Goal: Task Accomplishment & Management: Manage account settings

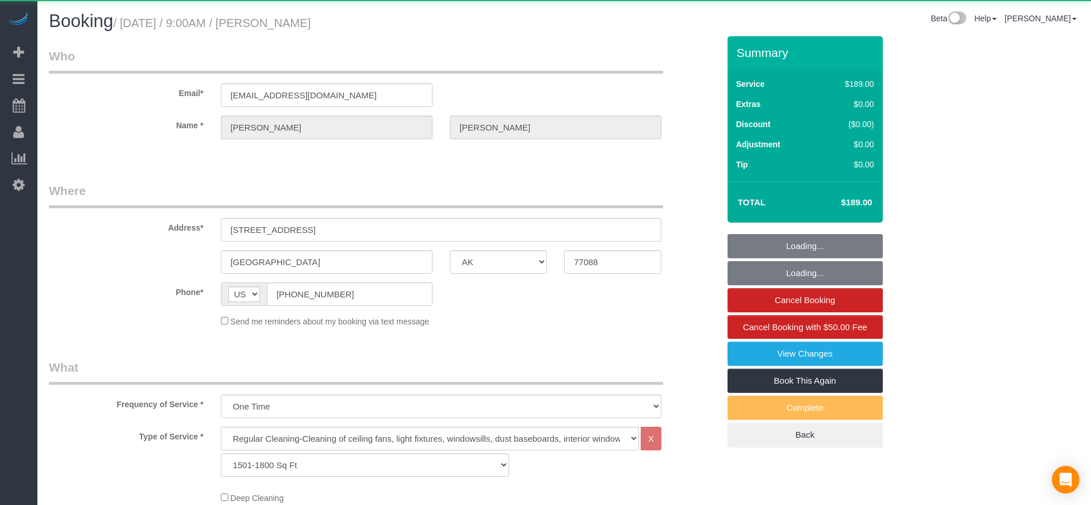
select select "[GEOGRAPHIC_DATA]"
select select "3"
select select "string:fspay-513aab91-ade2-4e36-ad03-97c1767b1fd3"
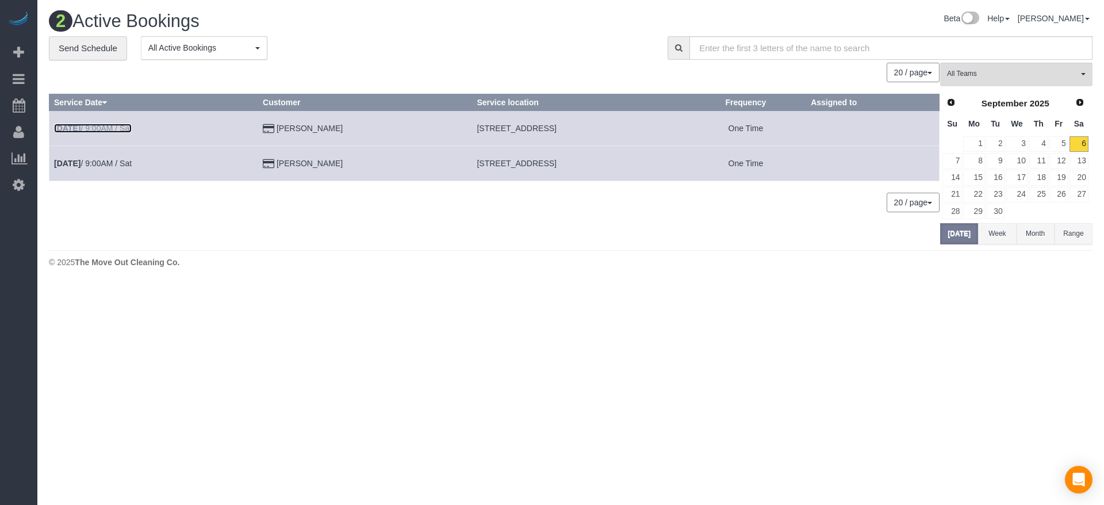
click at [116, 125] on link "[DATE] 9:00AM / Sat" at bounding box center [93, 128] width 78 height 9
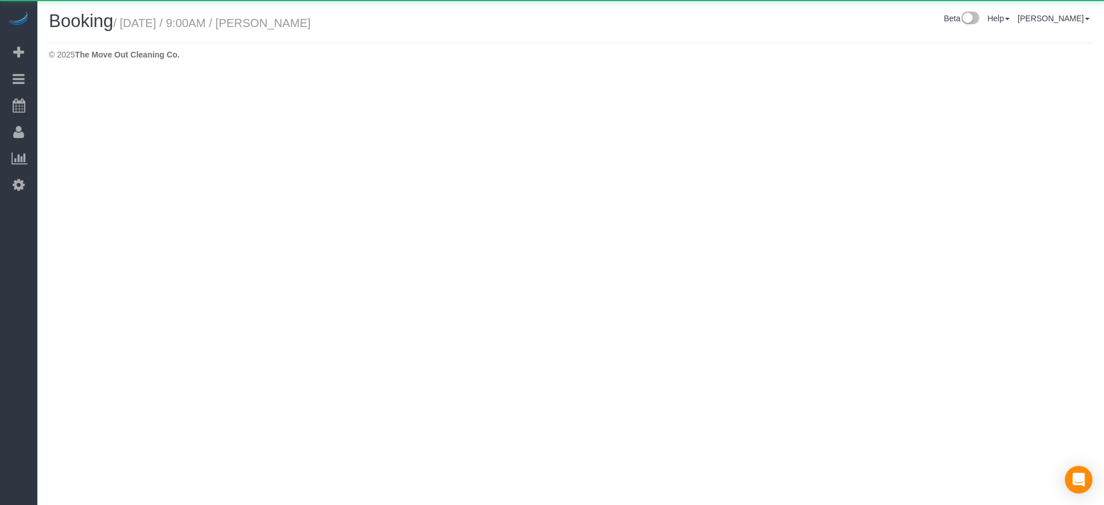
select select "[GEOGRAPHIC_DATA]"
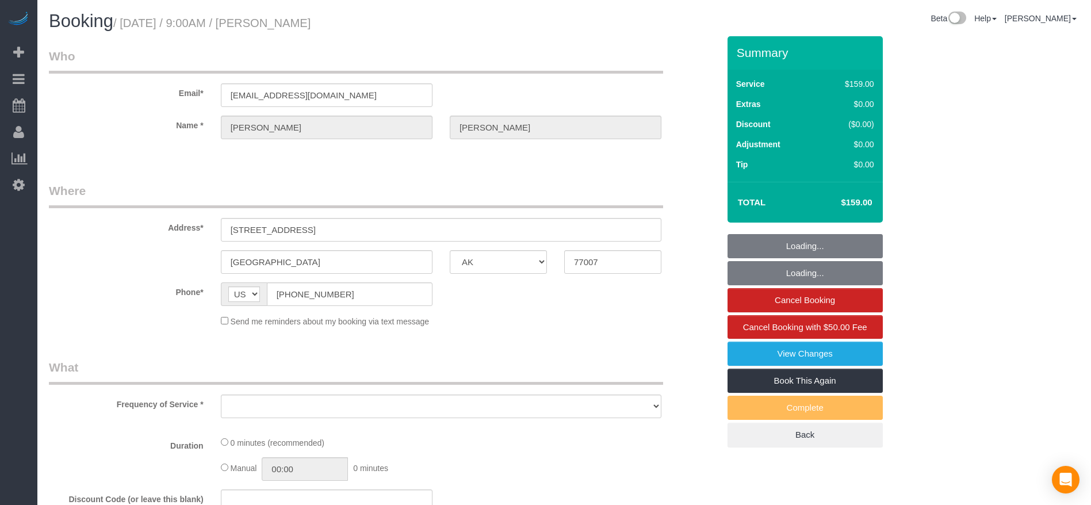
select select "object:1728"
select select "string:fspay-17a1e2df-86a4-4035-bd0a-e5ab850e0c4c"
select select "3"
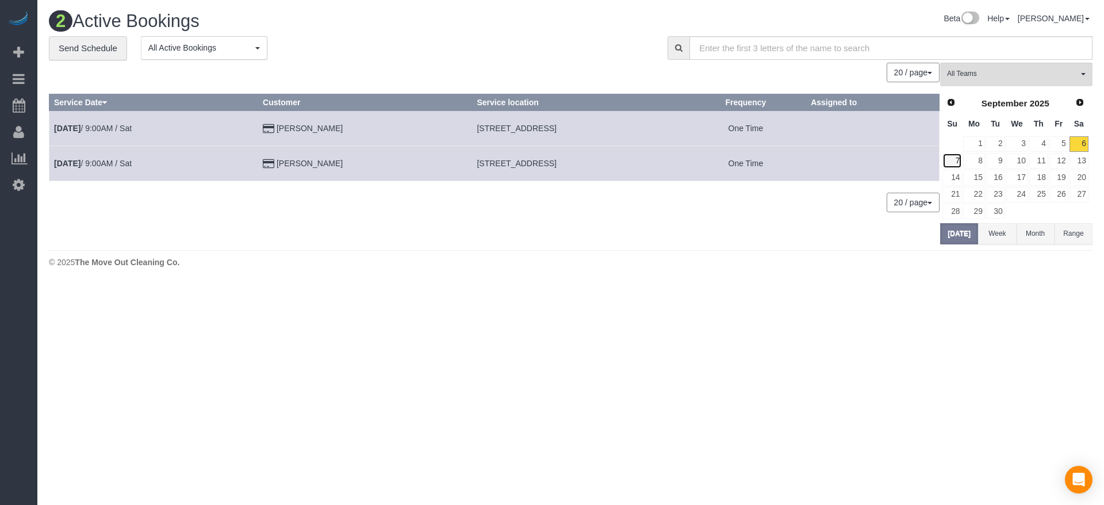
click at [956, 157] on link "7" at bounding box center [952, 161] width 20 height 16
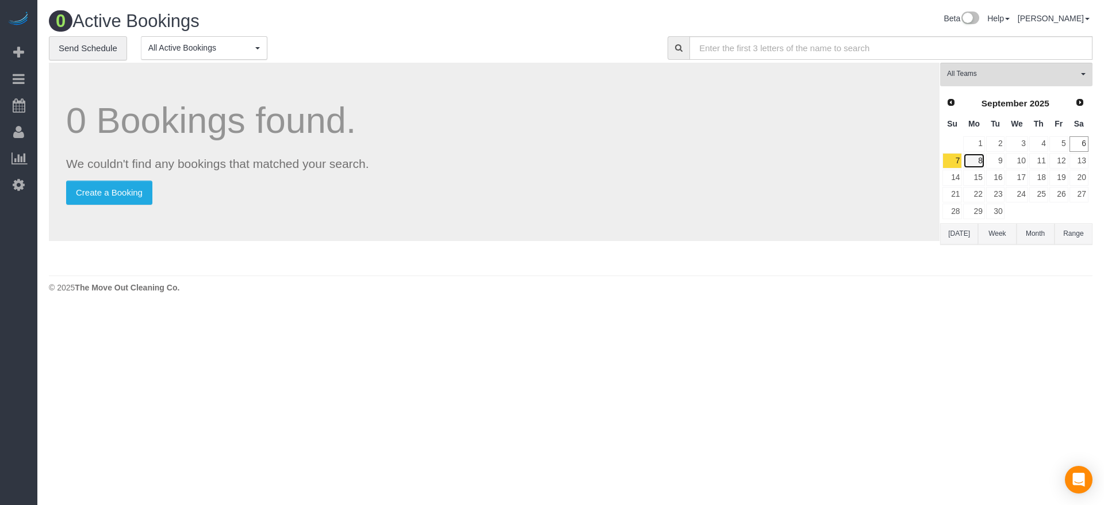
click at [977, 158] on link "8" at bounding box center [973, 161] width 21 height 16
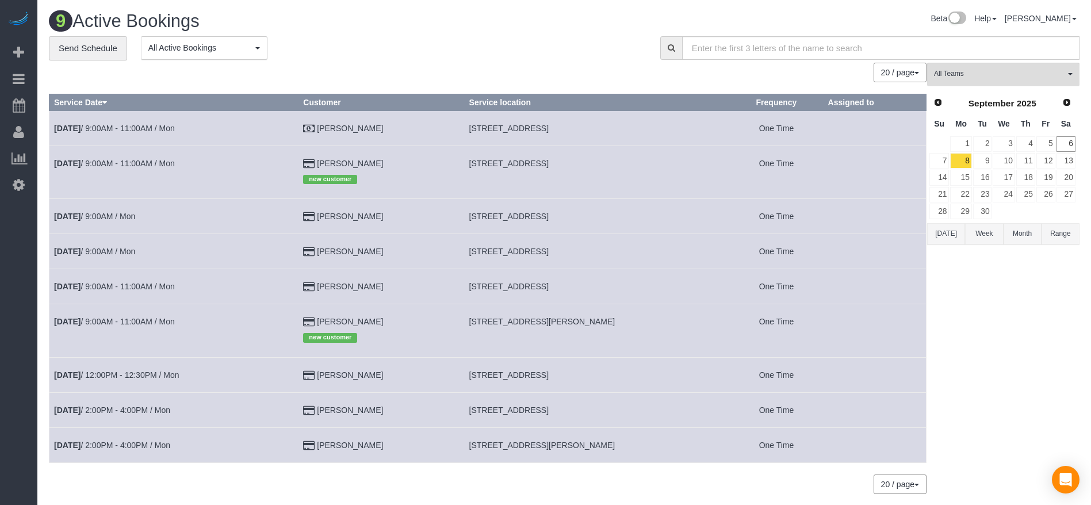
drag, startPoint x: 477, startPoint y: 249, endPoint x: 667, endPoint y: 255, distance: 189.8
click at [667, 255] on td "[STREET_ADDRESS]" at bounding box center [597, 251] width 266 height 35
copy span "[STREET_ADDRESS]"
click at [113, 254] on link "[DATE] 9:00AM / Mon" at bounding box center [94, 251] width 81 height 9
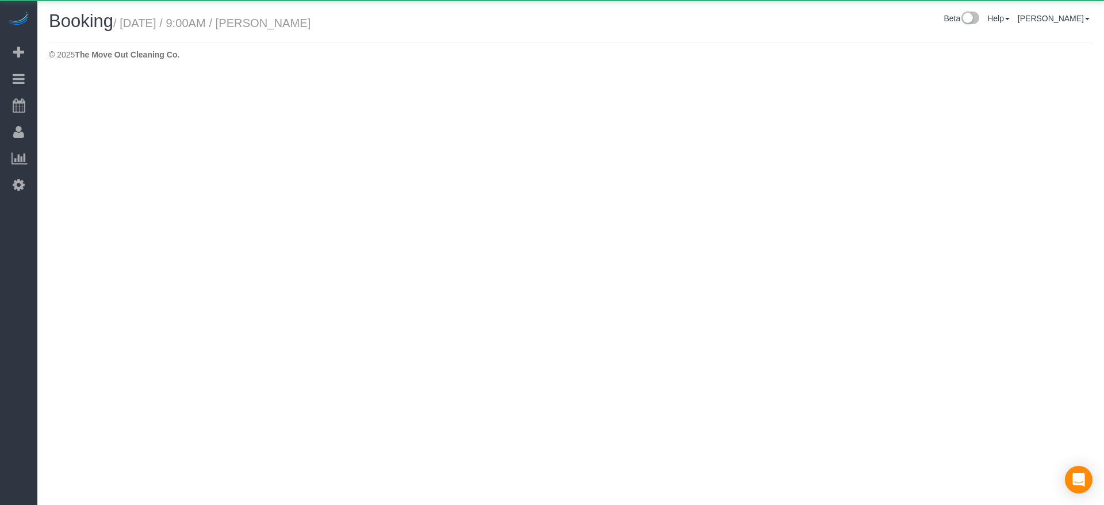
select select "[GEOGRAPHIC_DATA]"
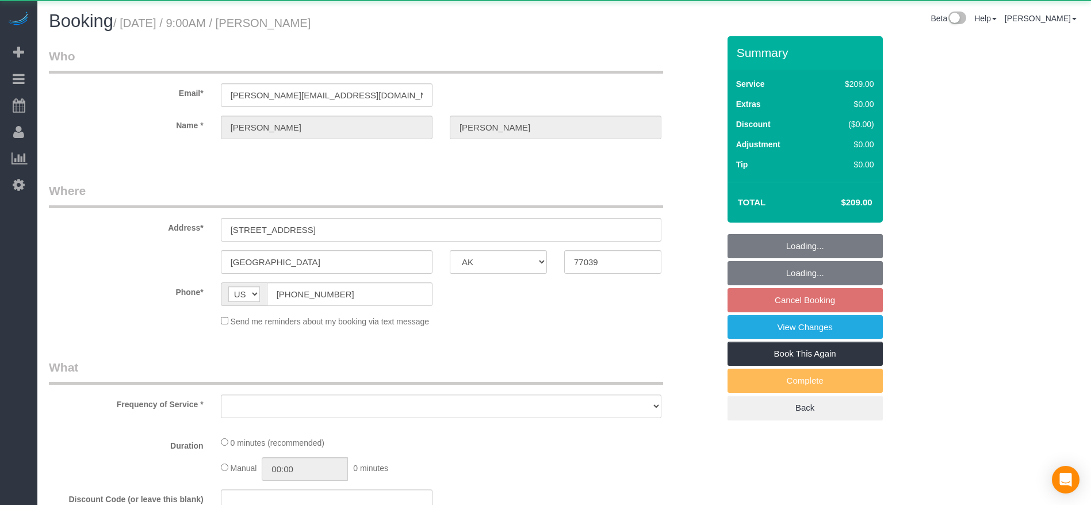
select select "object:2263"
select select "string:fspay-5f9d37c2-99f9-42c9-a91e-ba06f310703a"
select select "3"
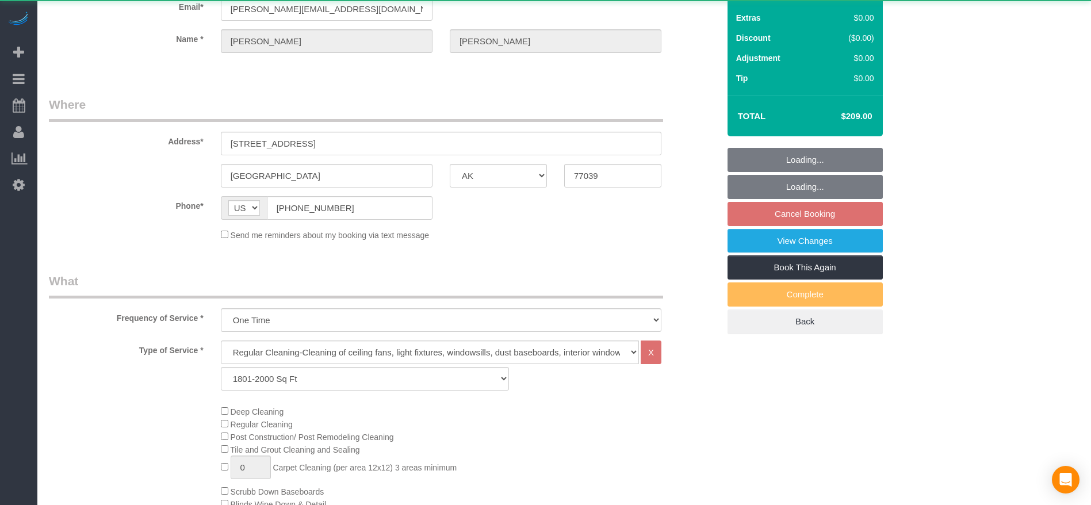
select select "object:2350"
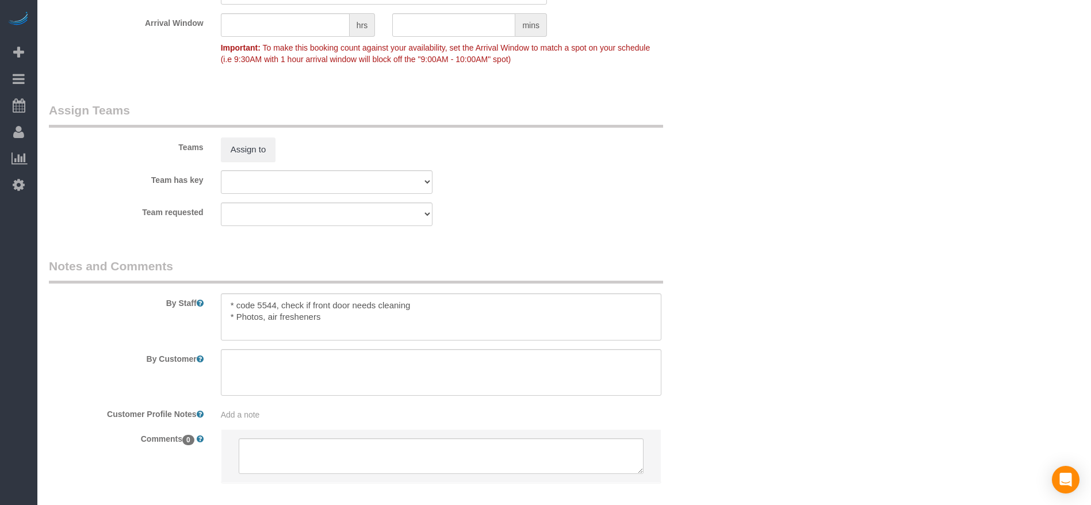
scroll to position [1121, 0]
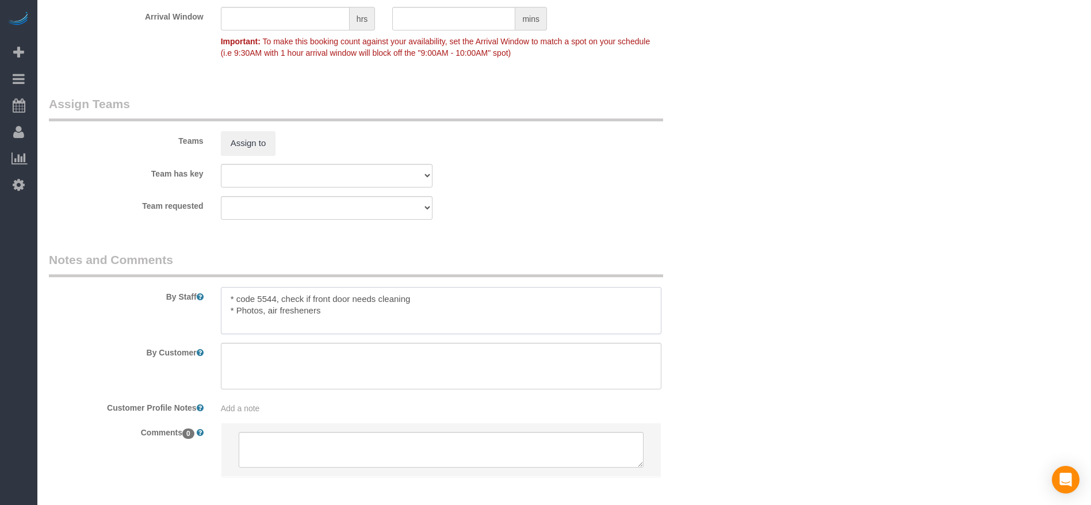
click at [236, 296] on textarea at bounding box center [441, 310] width 440 height 47
drag, startPoint x: 237, startPoint y: 296, endPoint x: 275, endPoint y: 300, distance: 38.7
click at [275, 300] on textarea at bounding box center [441, 310] width 440 height 47
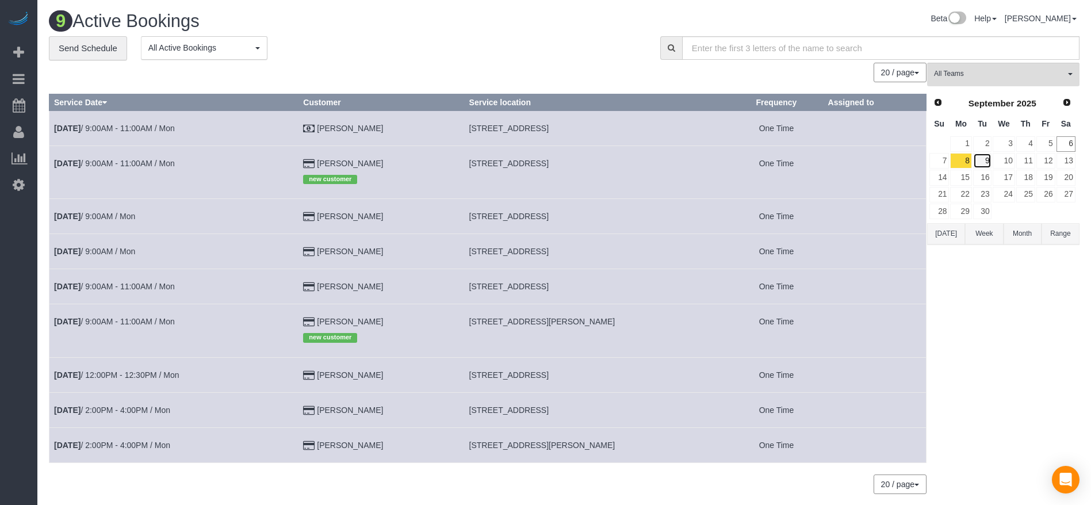
click at [988, 154] on link "9" at bounding box center [982, 161] width 19 height 16
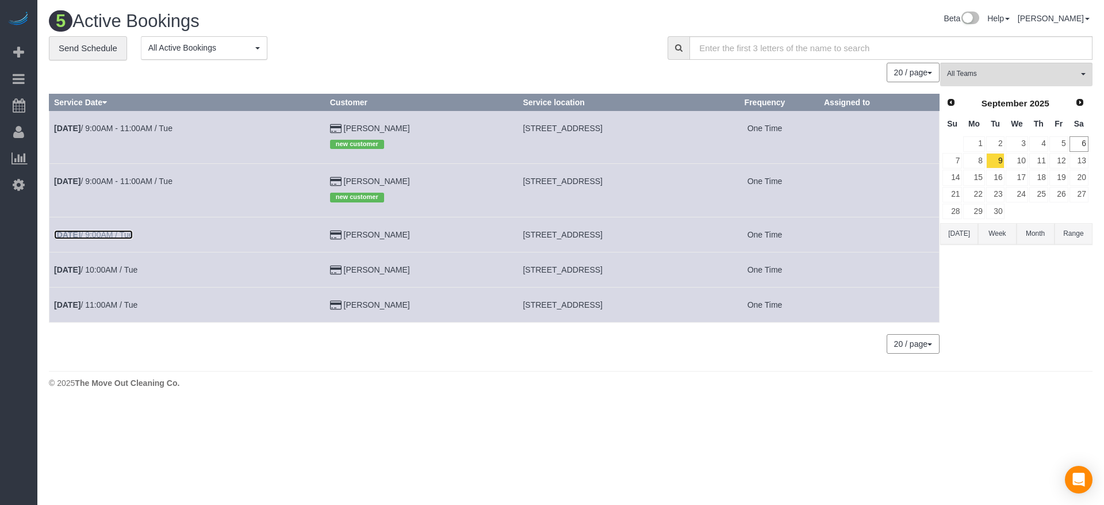
click at [120, 239] on link "[DATE] 9:00AM / Tue" at bounding box center [93, 234] width 79 height 9
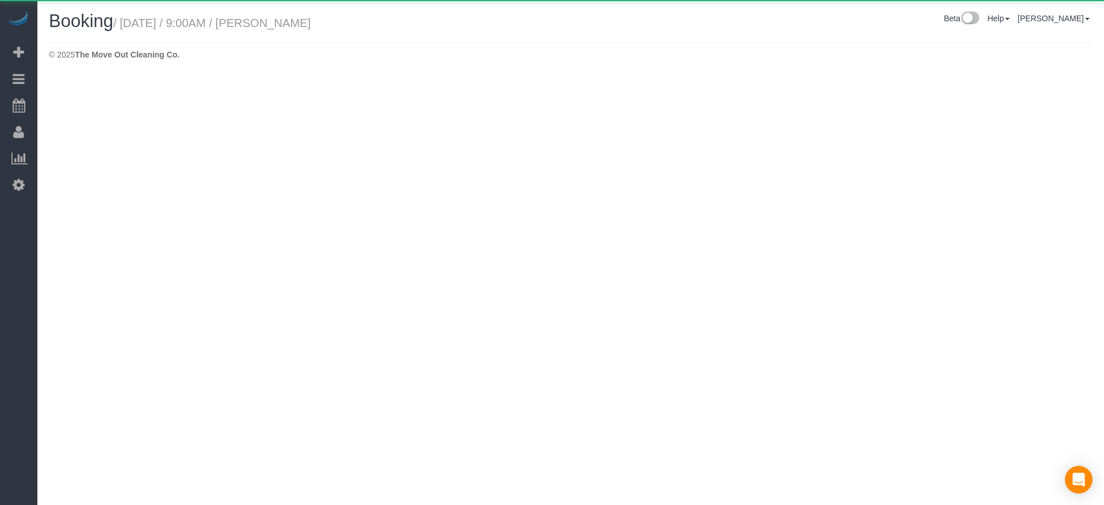
select select "[GEOGRAPHIC_DATA]"
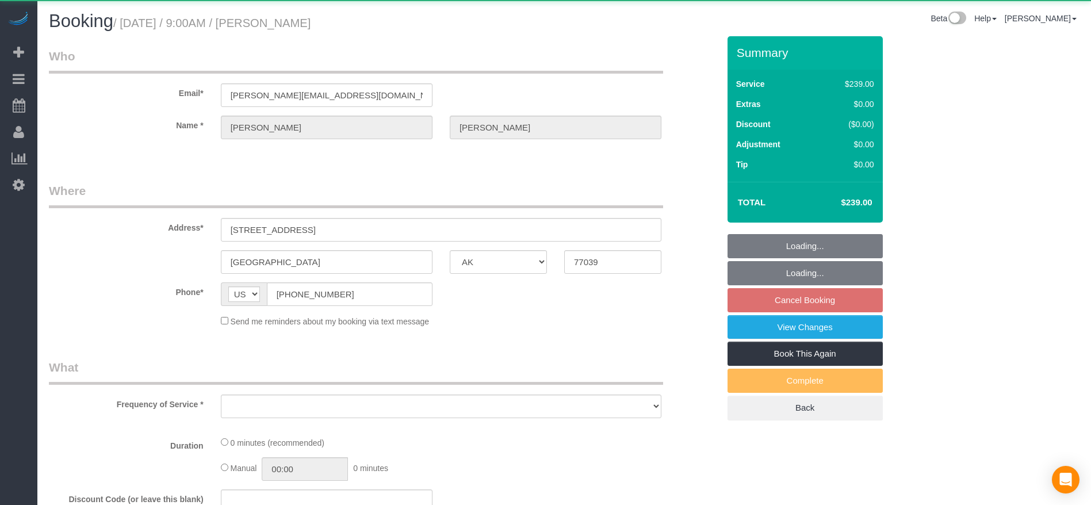
select select "object:2892"
select select "string:fspay-5f9d37c2-99f9-42c9-a91e-ba06f310703a"
select select "3"
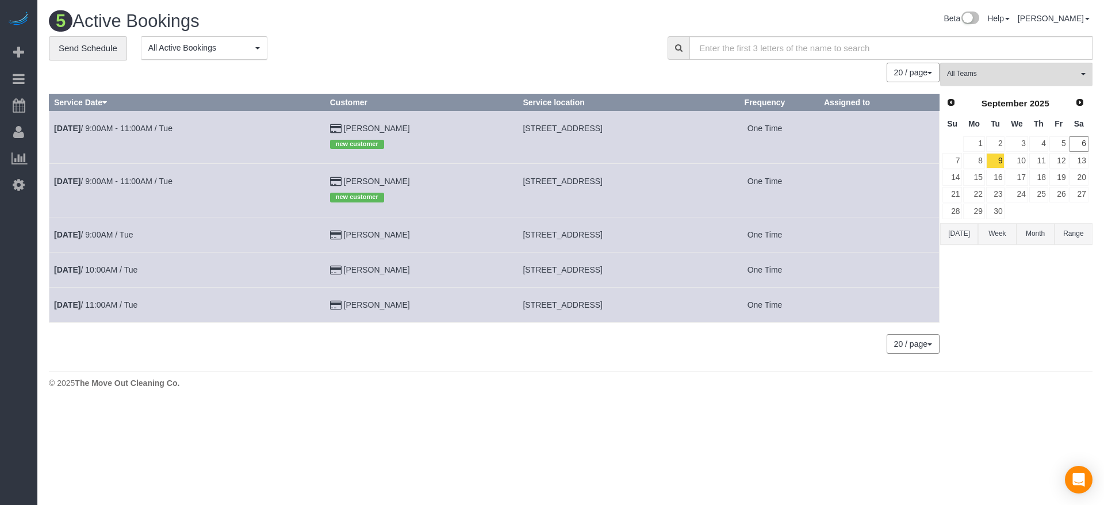
drag, startPoint x: 465, startPoint y: 233, endPoint x: 635, endPoint y: 225, distance: 170.9
click at [635, 225] on td "[STREET_ADDRESS]" at bounding box center [614, 234] width 193 height 35
copy span "[STREET_ADDRESS]"
click at [105, 232] on link "[DATE] 9:00AM / Tue" at bounding box center [93, 234] width 79 height 9
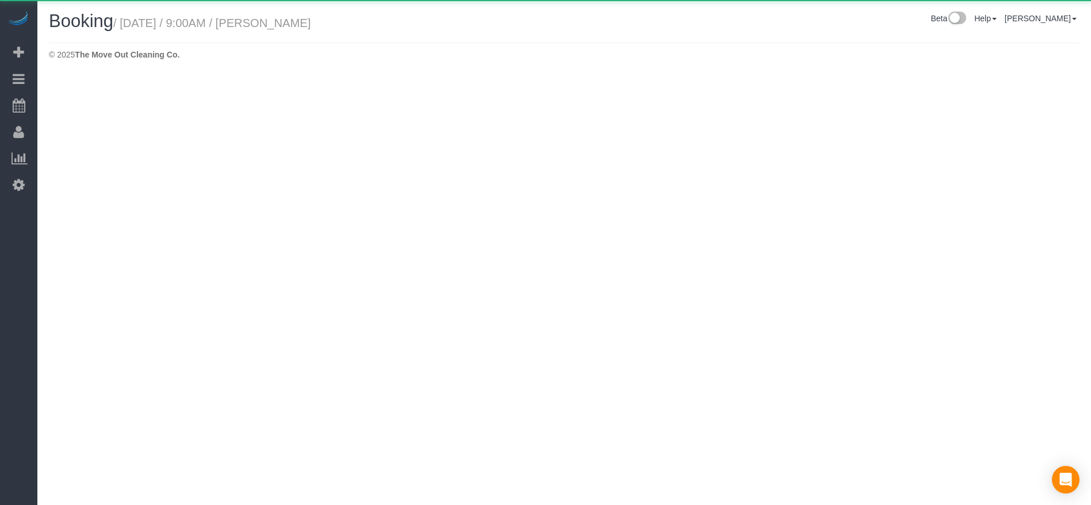
select select "[GEOGRAPHIC_DATA]"
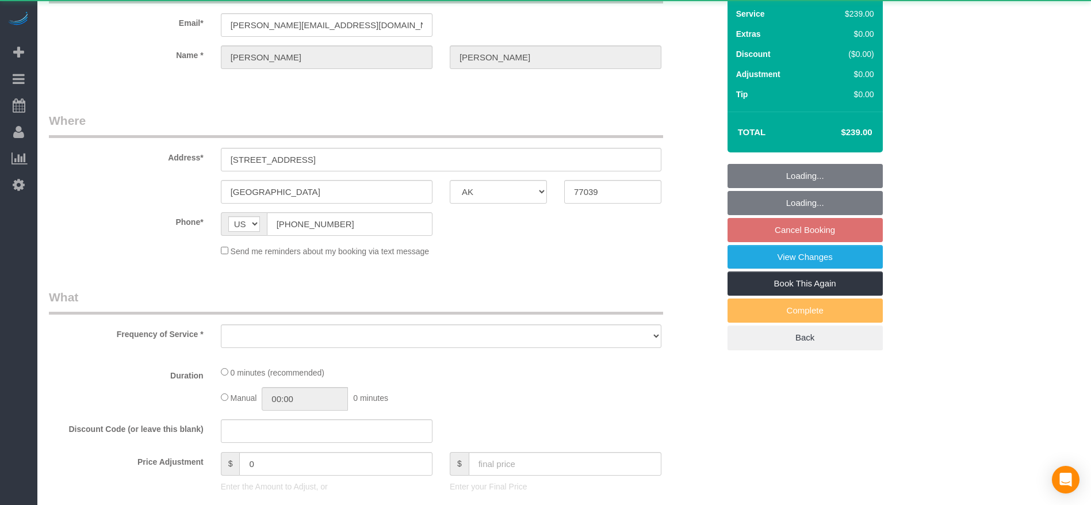
select select "object:3440"
select select "string:fspay-5f9d37c2-99f9-42c9-a91e-ba06f310703a"
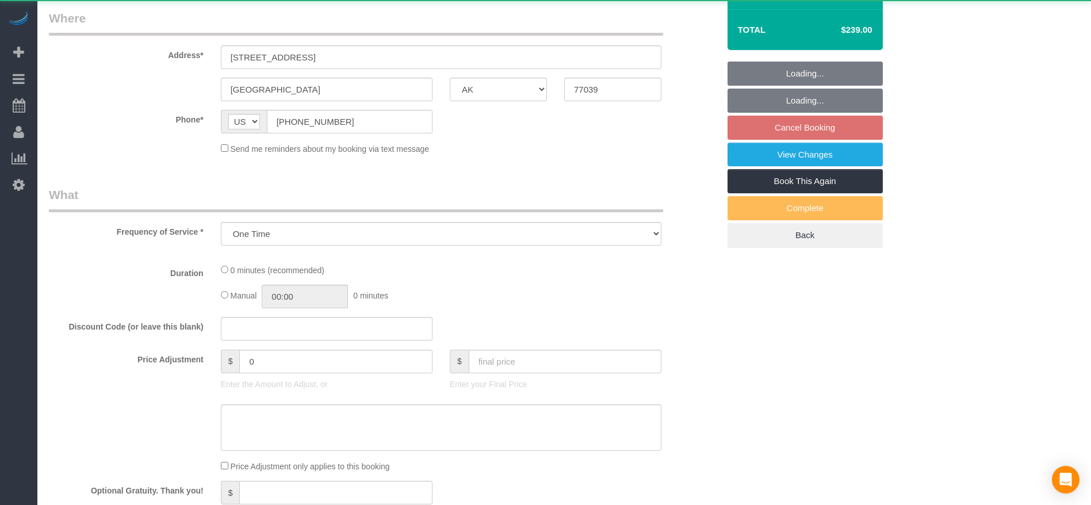
select select "object:3513"
select select "3"
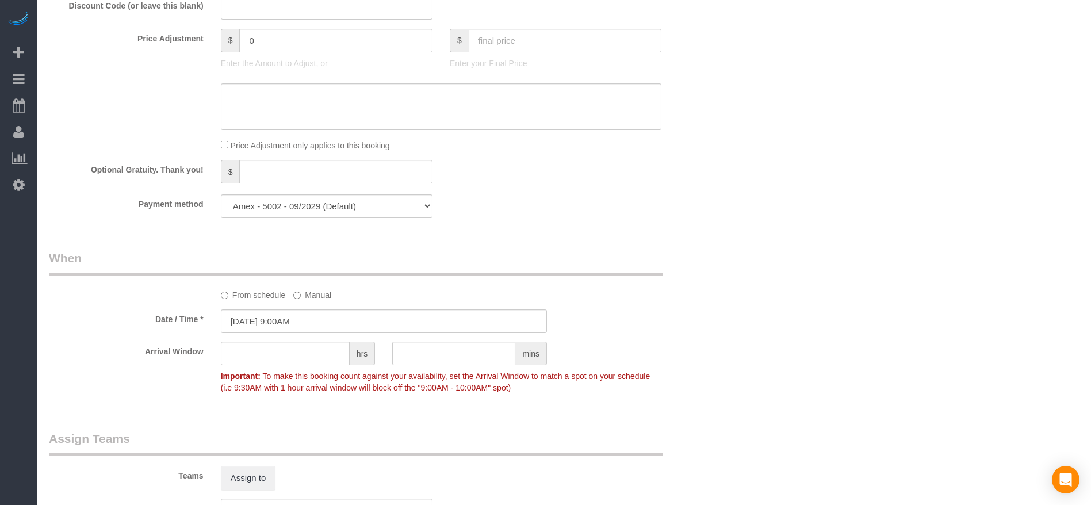
scroll to position [1035, 0]
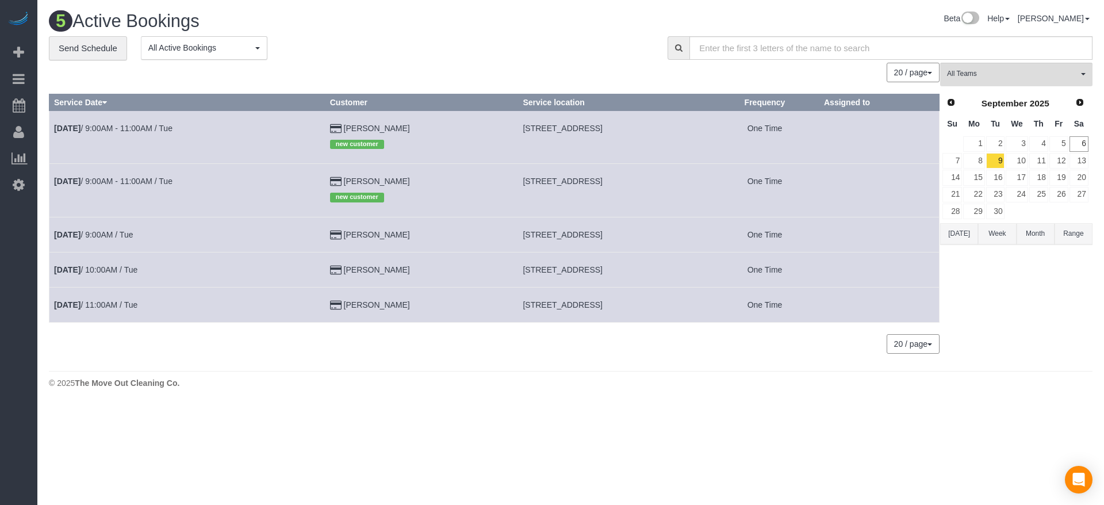
click at [74, 264] on td "[DATE] 10:00AM / Tue" at bounding box center [187, 269] width 276 height 35
click at [85, 266] on link "[DATE] 10:00AM / Tue" at bounding box center [95, 269] width 83 height 9
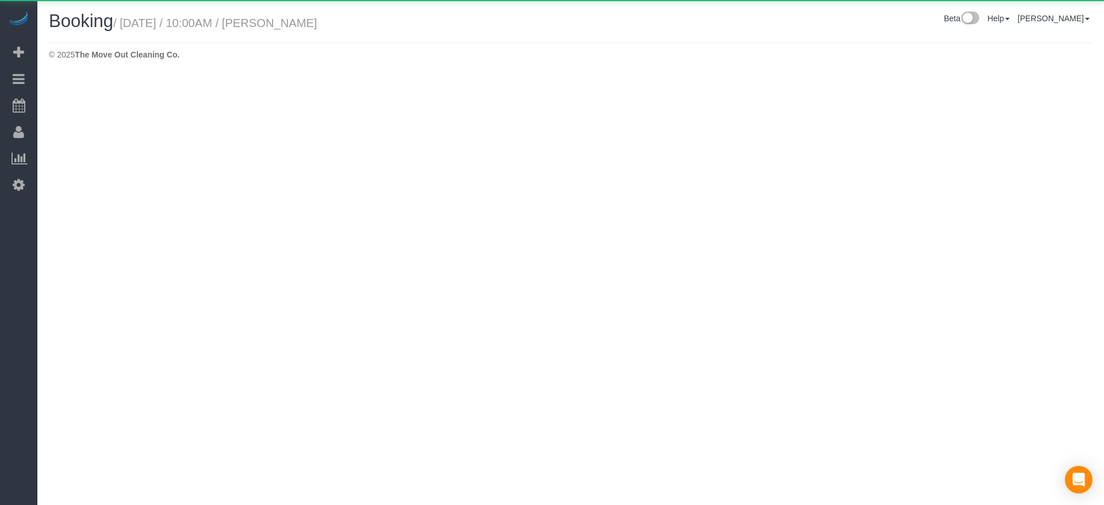
select select "[GEOGRAPHIC_DATA]"
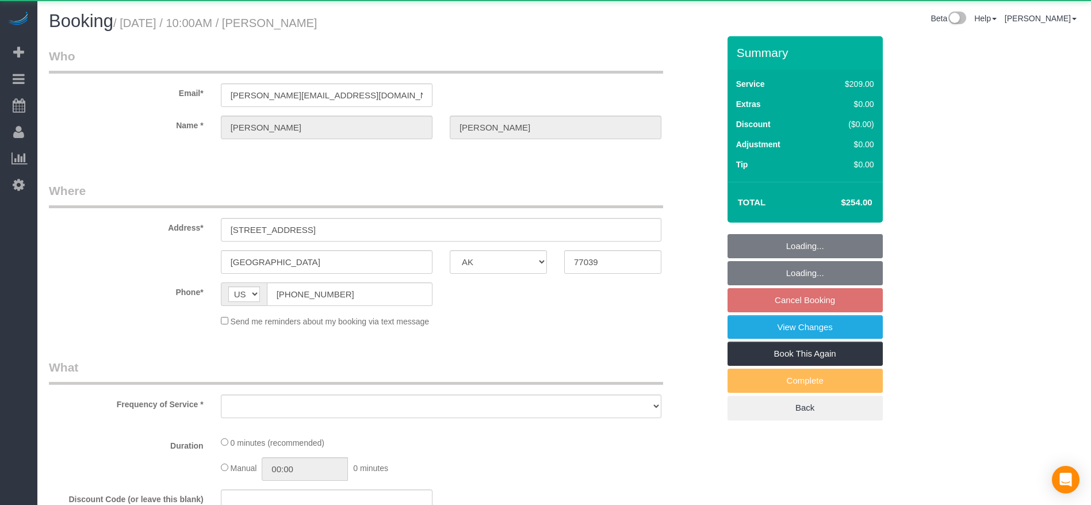
select select "object:3961"
select select "string:fspay-5f9d37c2-99f9-42c9-a91e-ba06f310703a"
select select "3"
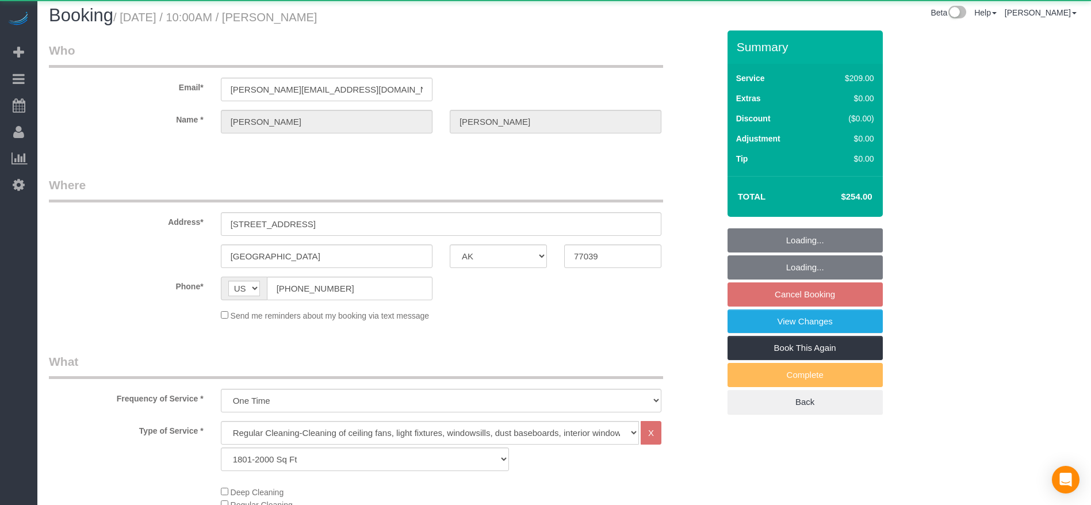
select select "object:4023"
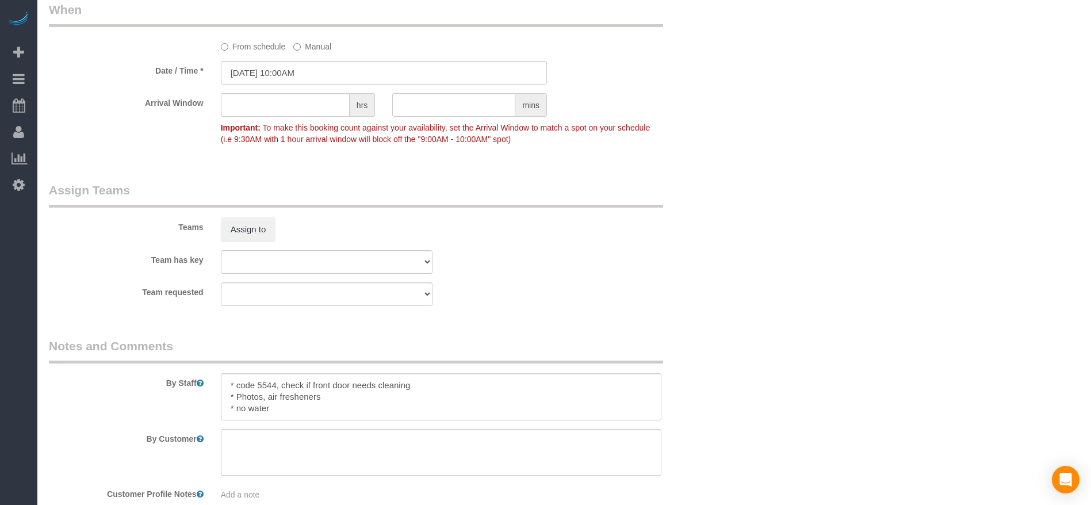
scroll to position [1176, 0]
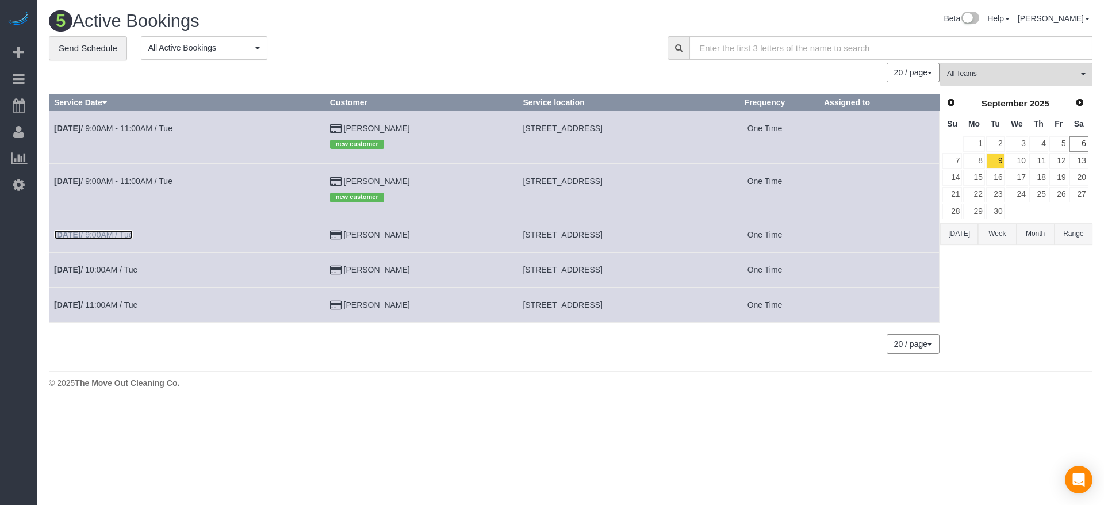
click at [99, 233] on link "[DATE] 9:00AM / Tue" at bounding box center [93, 234] width 79 height 9
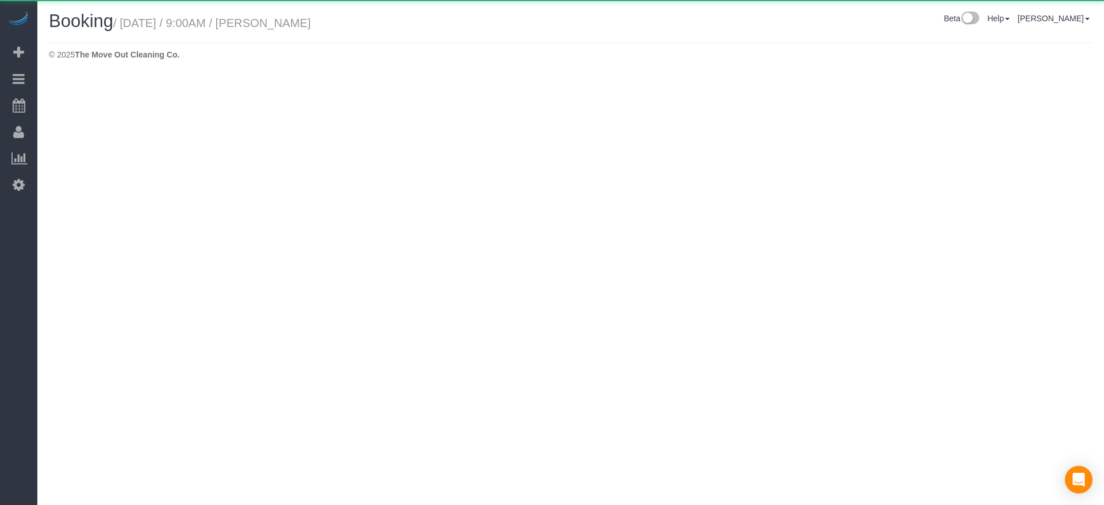
select select "[GEOGRAPHIC_DATA]"
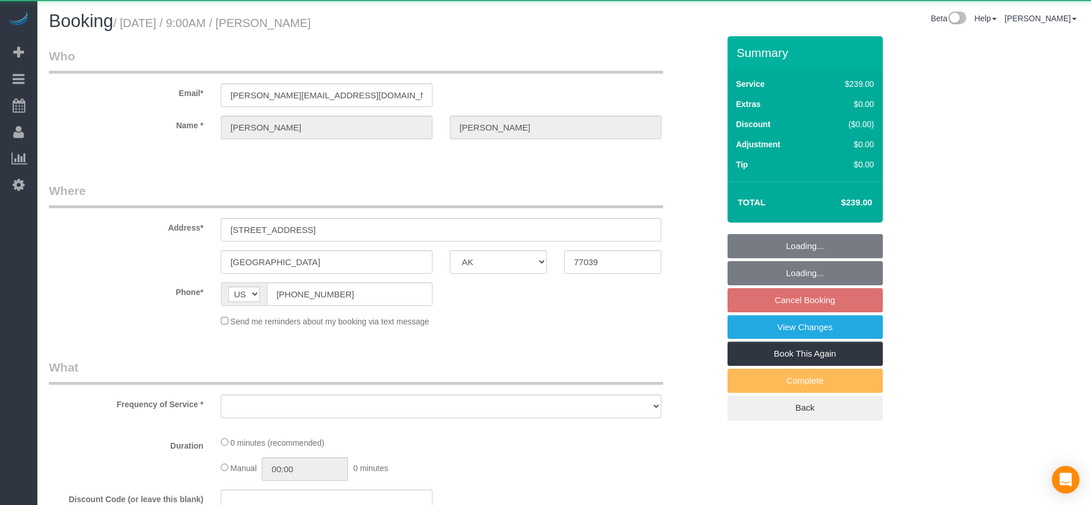
select select "object:4510"
select select "3"
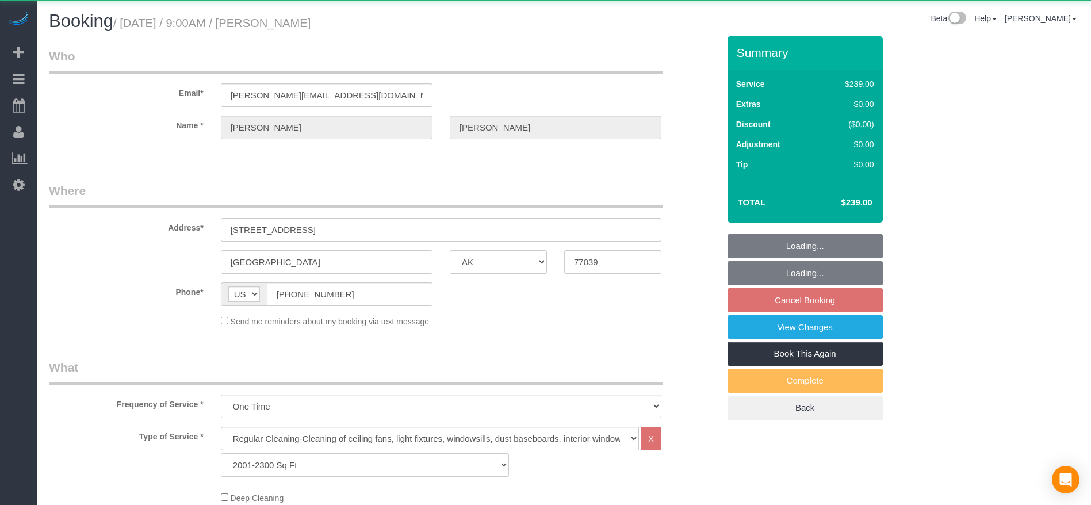
select select "object:4583"
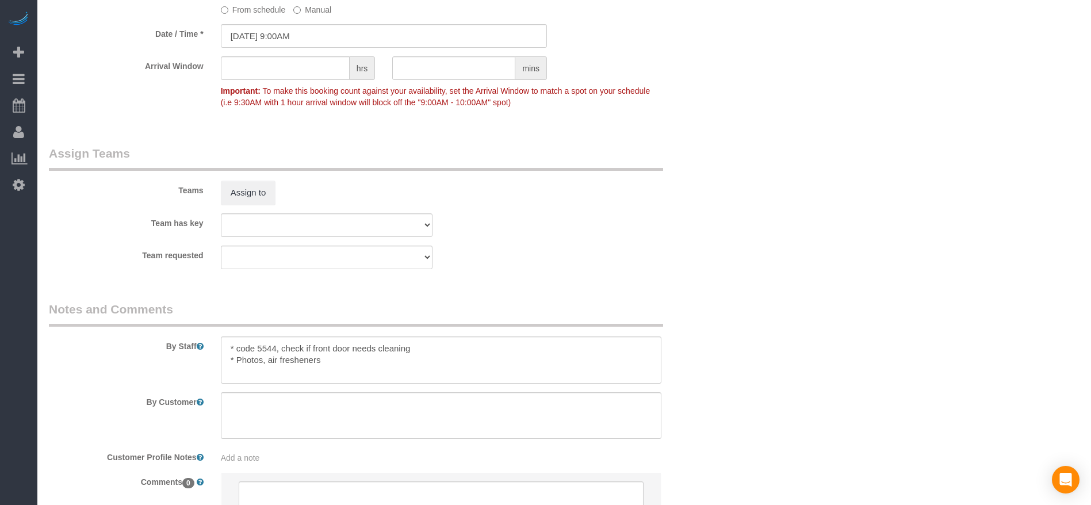
scroll to position [1176, 0]
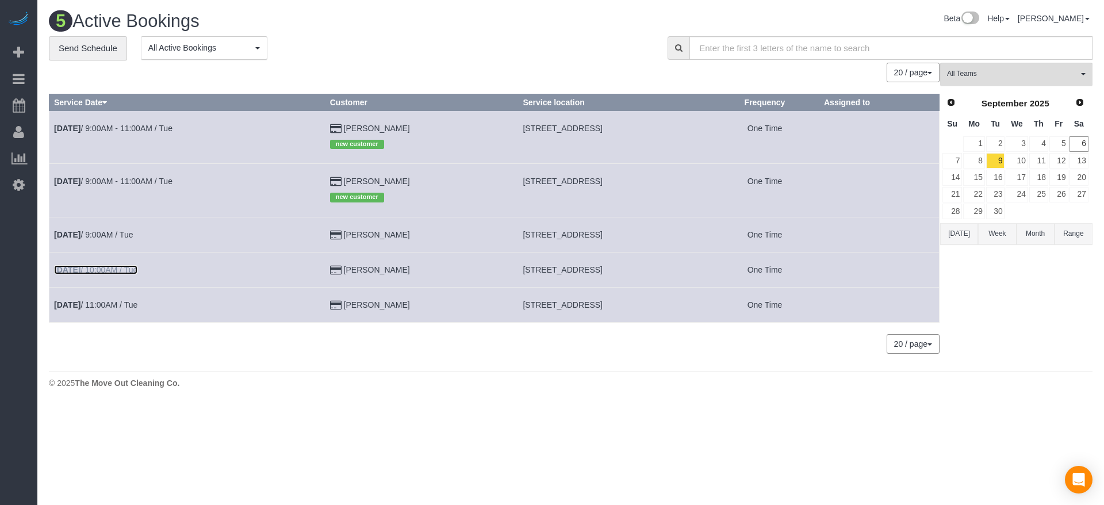
click at [78, 268] on b "[DATE]" at bounding box center [67, 269] width 26 height 9
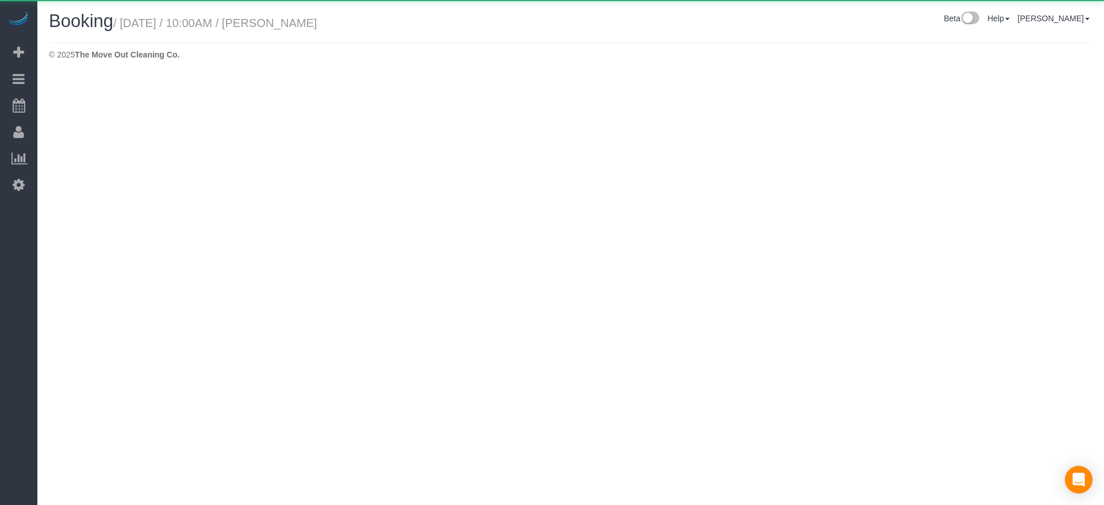
select select "[GEOGRAPHIC_DATA]"
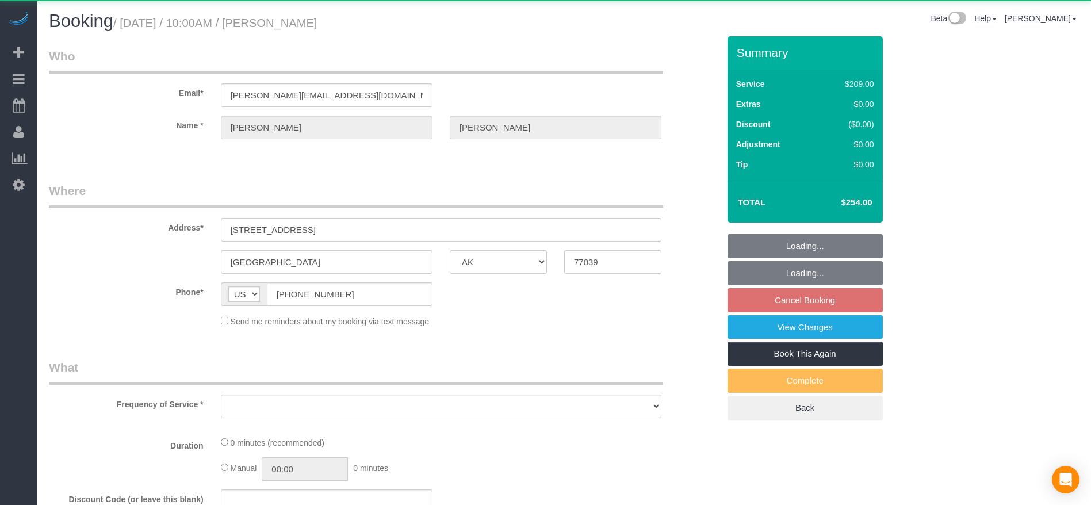
select select "string:fspay-5f9d37c2-99f9-42c9-a91e-ba06f310703a"
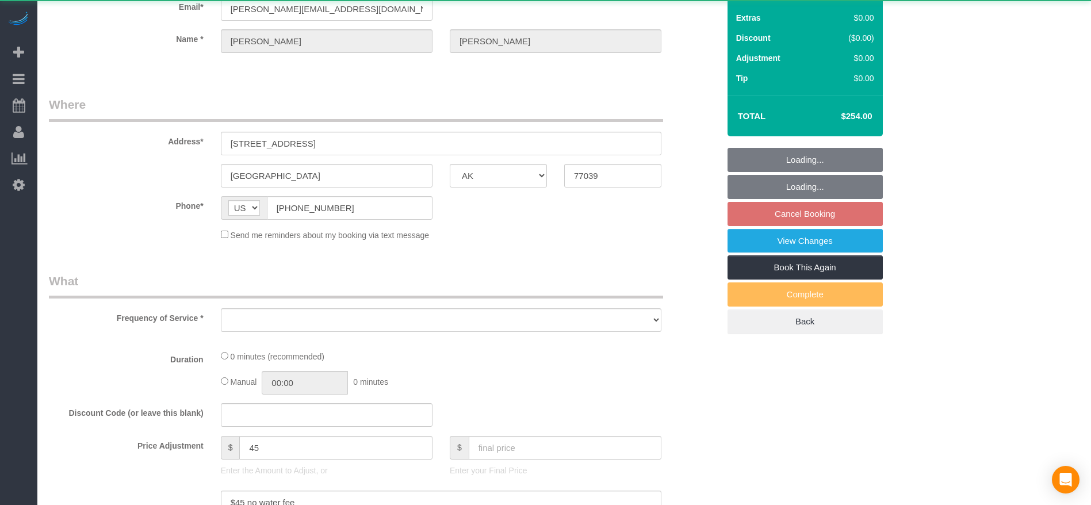
select select "object:5056"
select select "3"
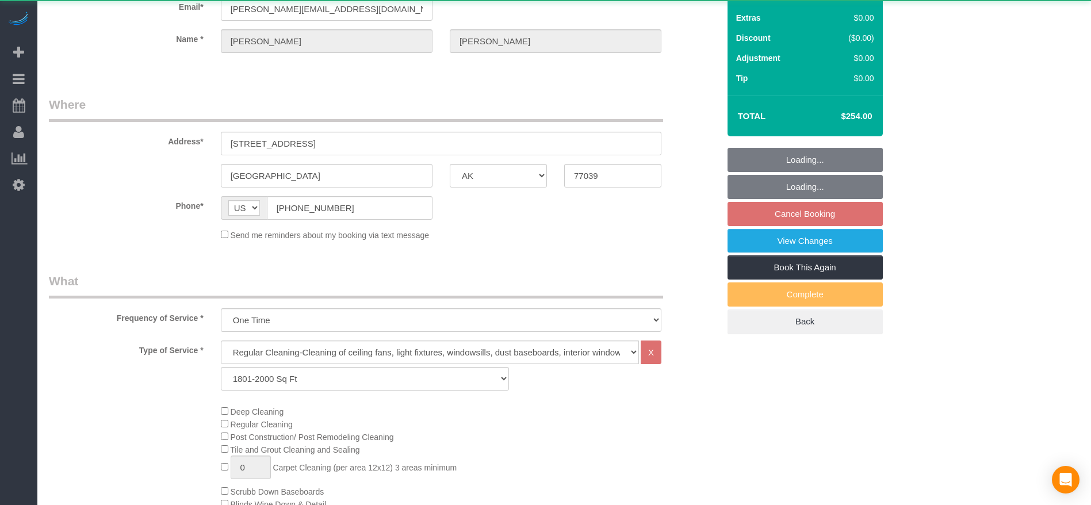
select select "object:5118"
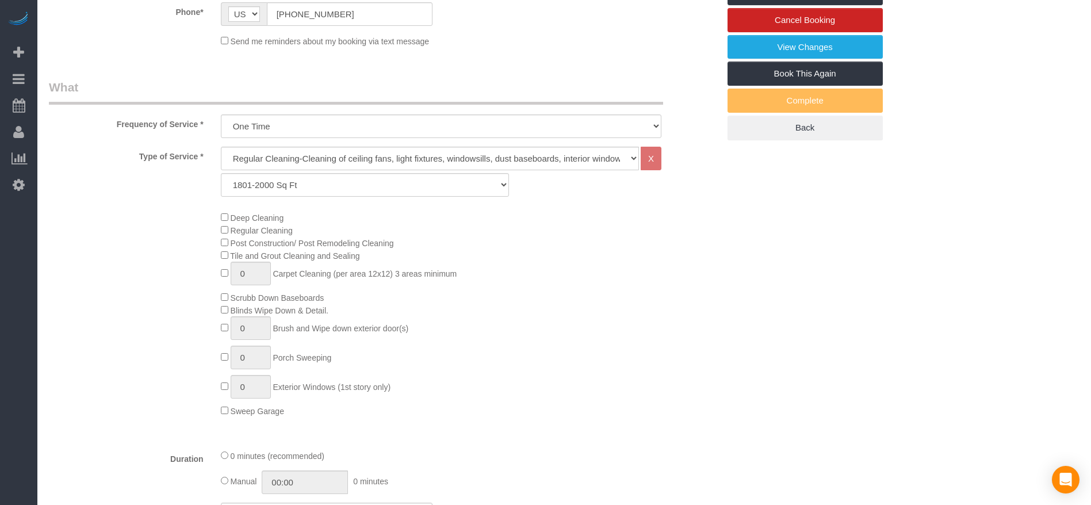
scroll to position [0, 0]
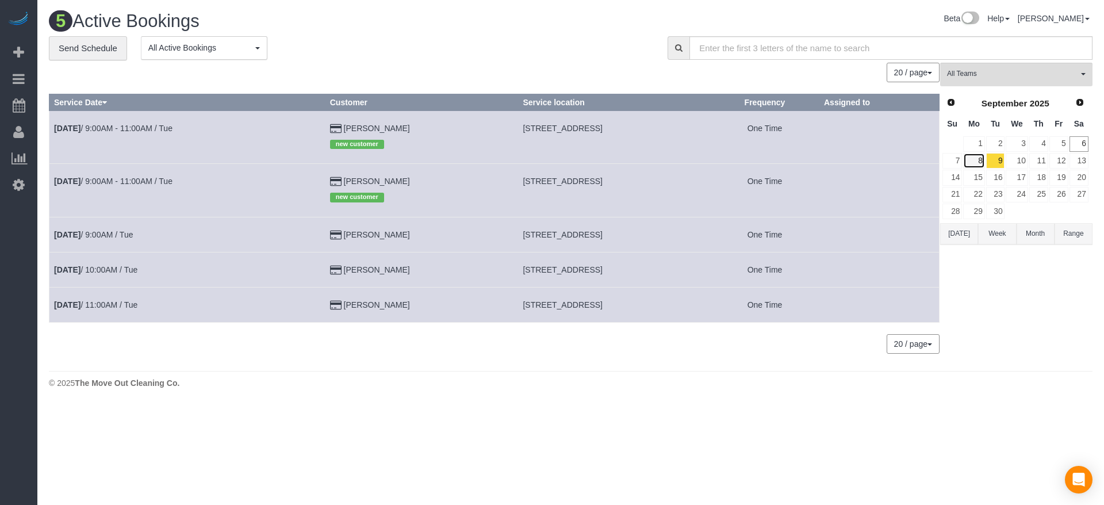
click at [973, 158] on link "8" at bounding box center [973, 161] width 21 height 16
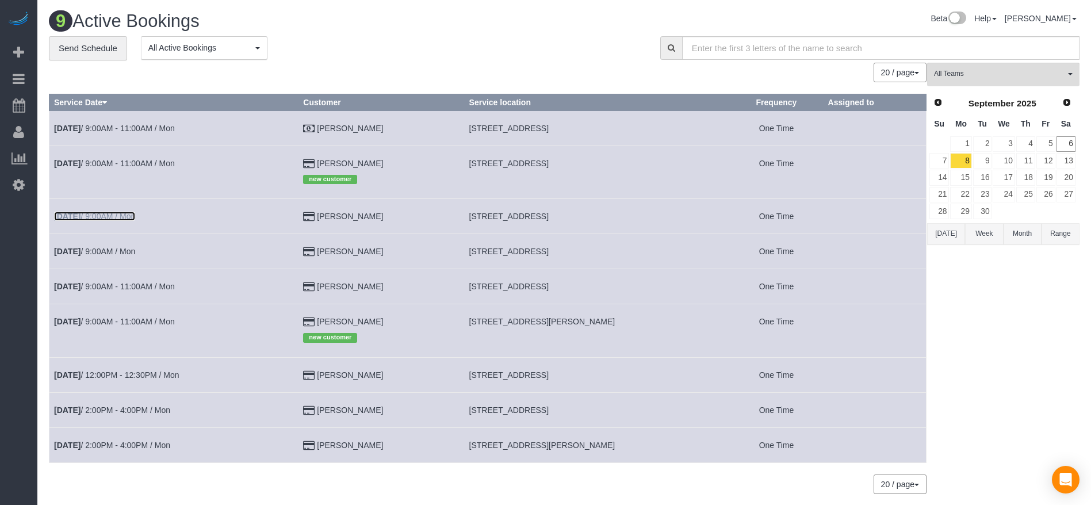
click at [122, 214] on link "[DATE] 9:00AM / Mon" at bounding box center [94, 216] width 81 height 9
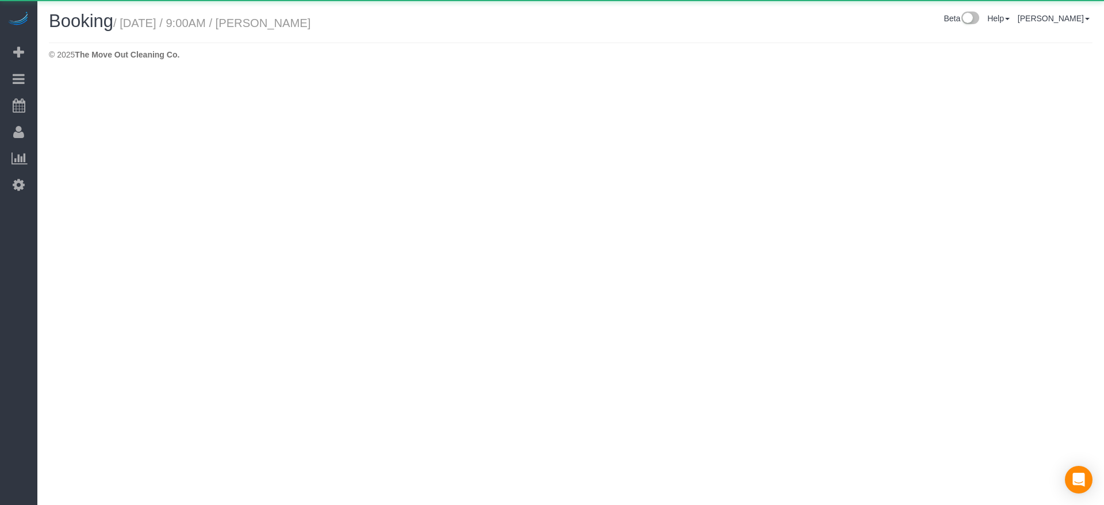
select select "[GEOGRAPHIC_DATA]"
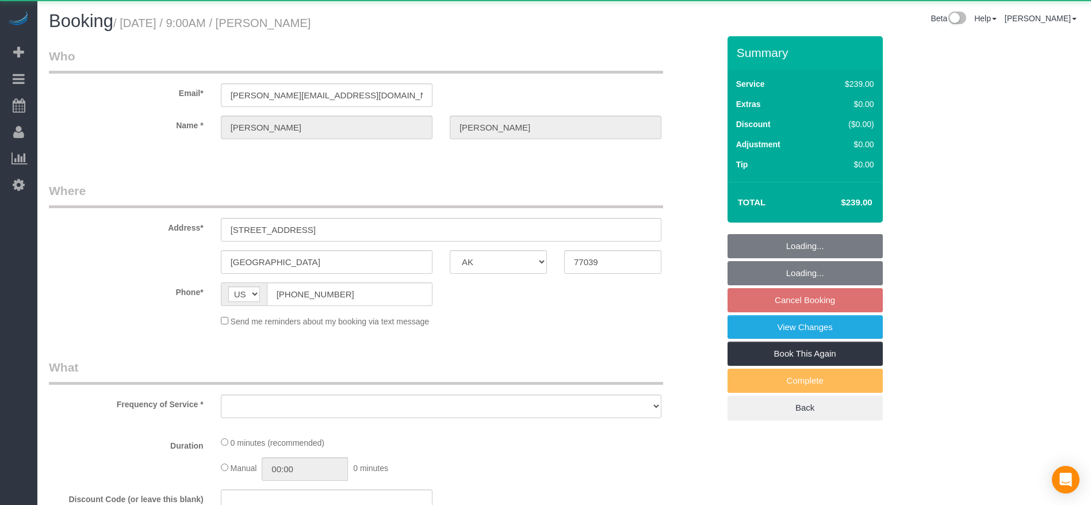
select select "object:5656"
select select "string:fspay-5f9d37c2-99f9-42c9-a91e-ba06f310703a"
select select "object:5743"
select select "3"
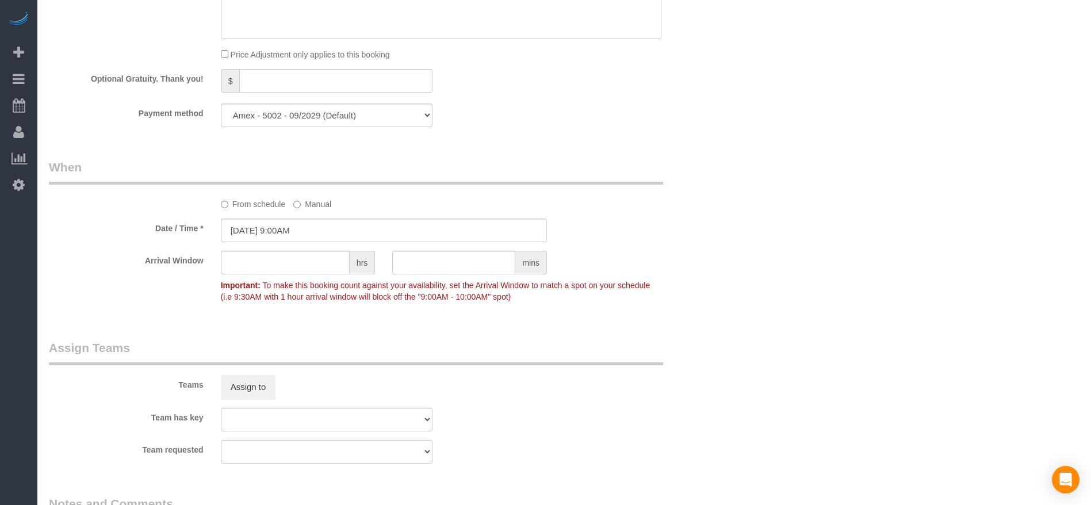
scroll to position [862, 0]
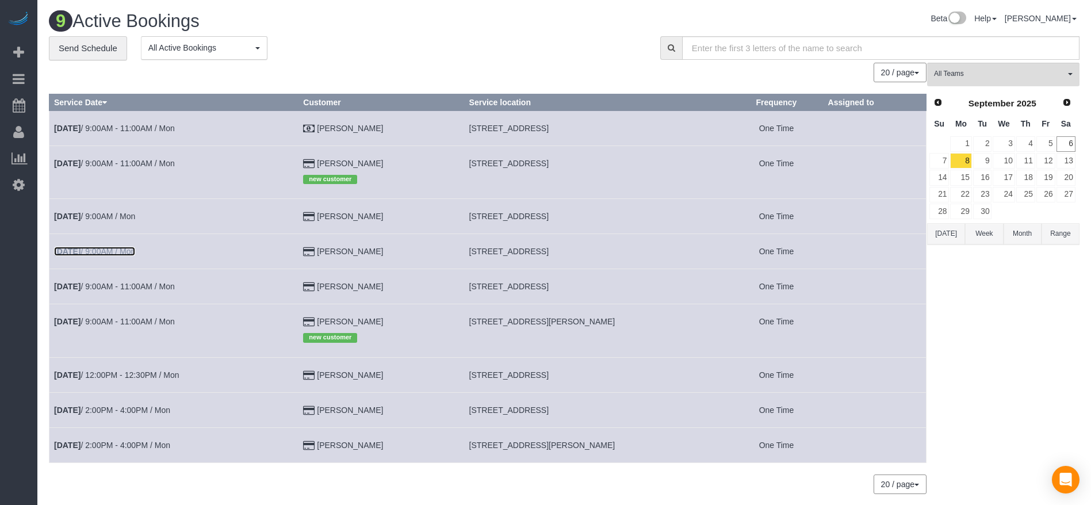
click at [68, 252] on b "[DATE]" at bounding box center [67, 251] width 26 height 9
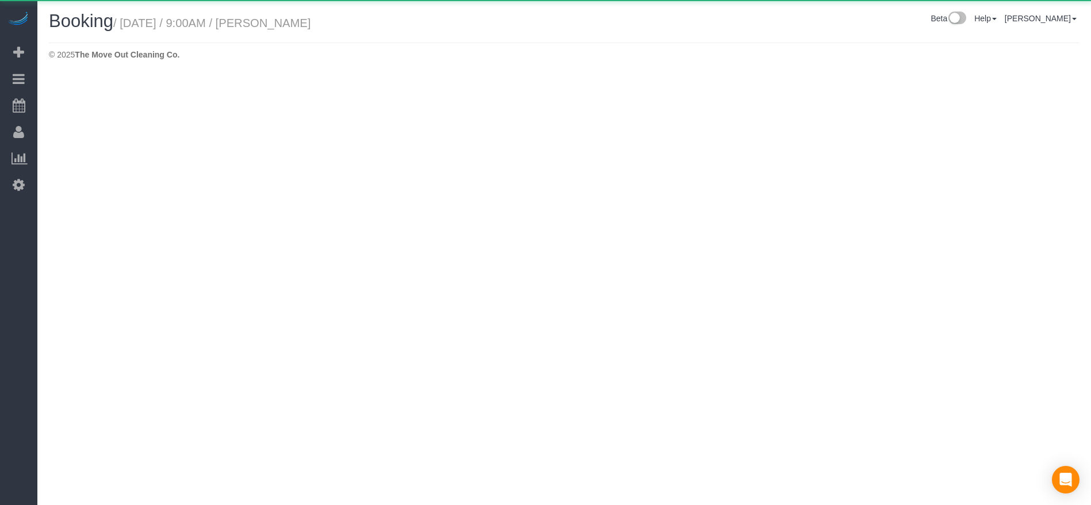
select select "[GEOGRAPHIC_DATA]"
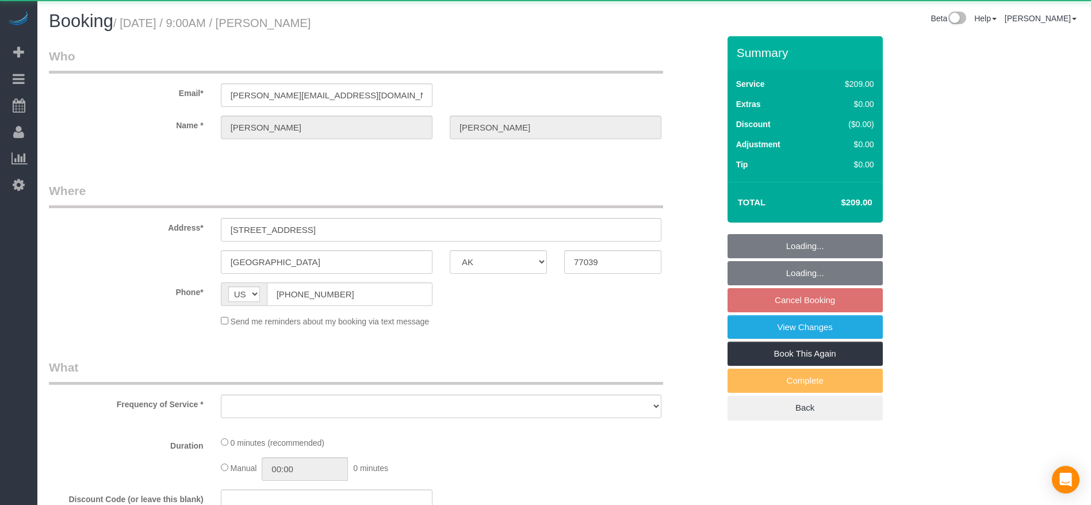
select select "object:6227"
select select "3"
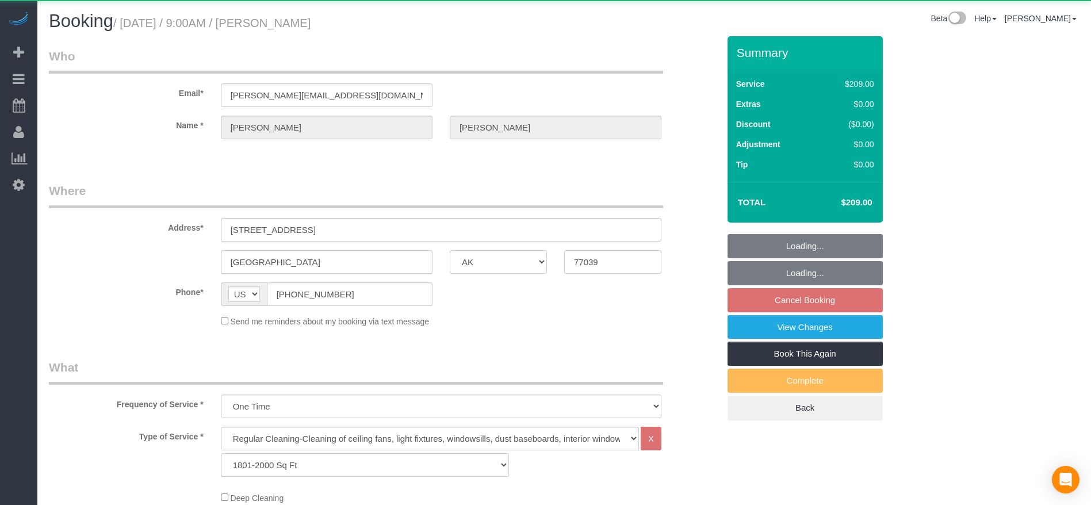
select select "object:6314"
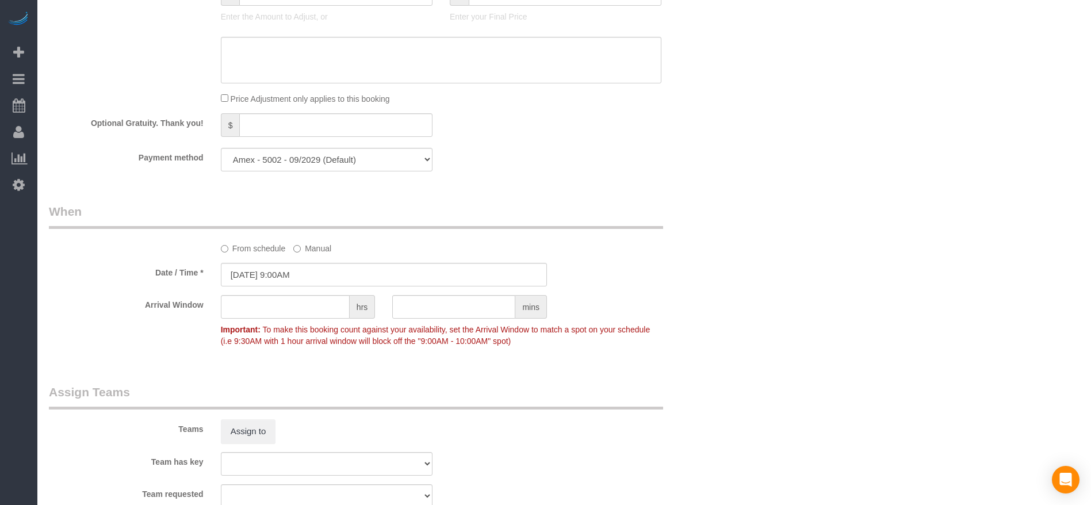
scroll to position [1035, 0]
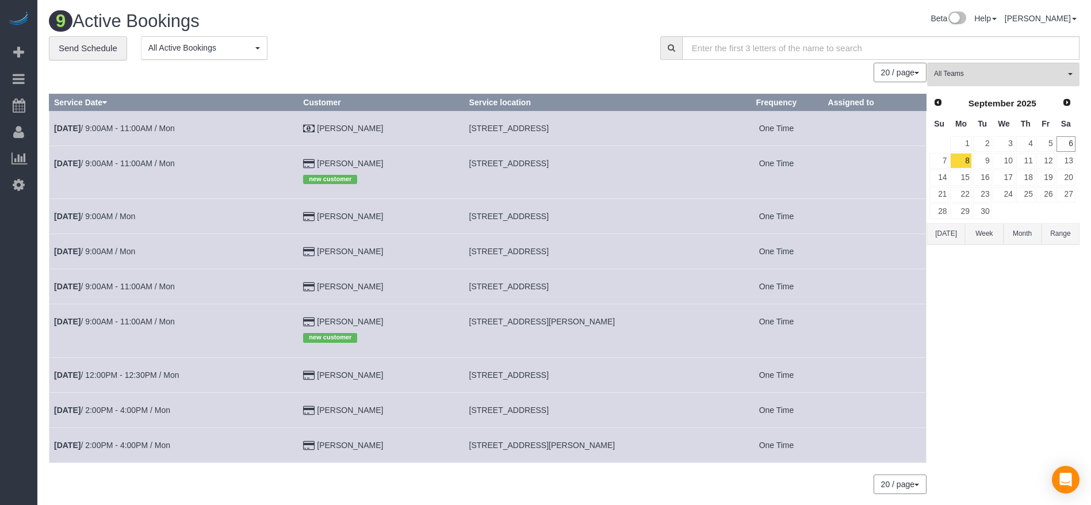
drag, startPoint x: 478, startPoint y: 160, endPoint x: 538, endPoint y: 164, distance: 59.9
click at [538, 164] on td "[STREET_ADDRESS]" at bounding box center [597, 171] width 266 height 53
copy span "[STREET_ADDRESS],"
drag, startPoint x: 481, startPoint y: 288, endPoint x: 639, endPoint y: 290, distance: 158.1
click at [549, 290] on span "[STREET_ADDRESS]" at bounding box center [508, 286] width 79 height 9
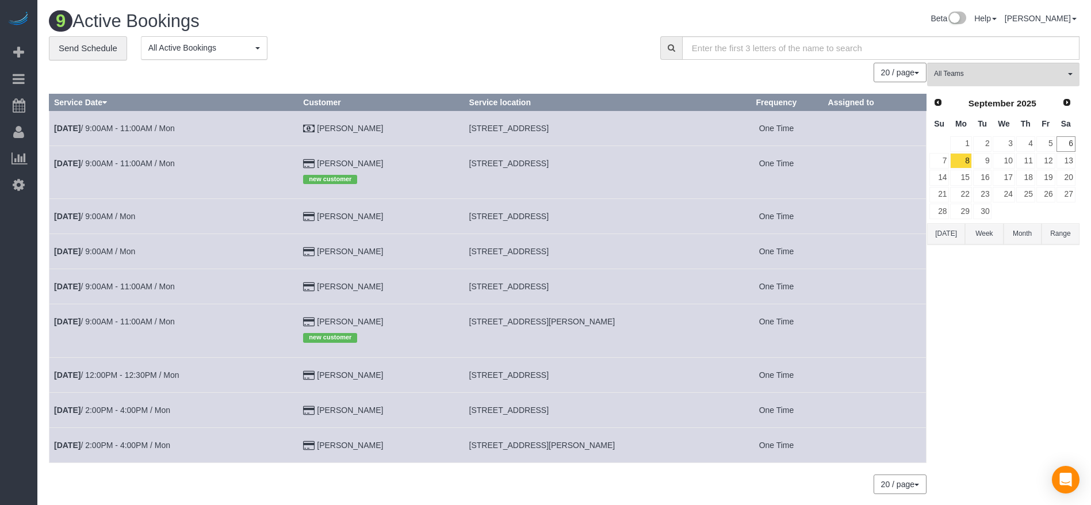
copy span "[STREET_ADDRESS]"
click at [101, 285] on link "[DATE] 9:00AM - 11:00AM / Mon" at bounding box center [114, 286] width 121 height 9
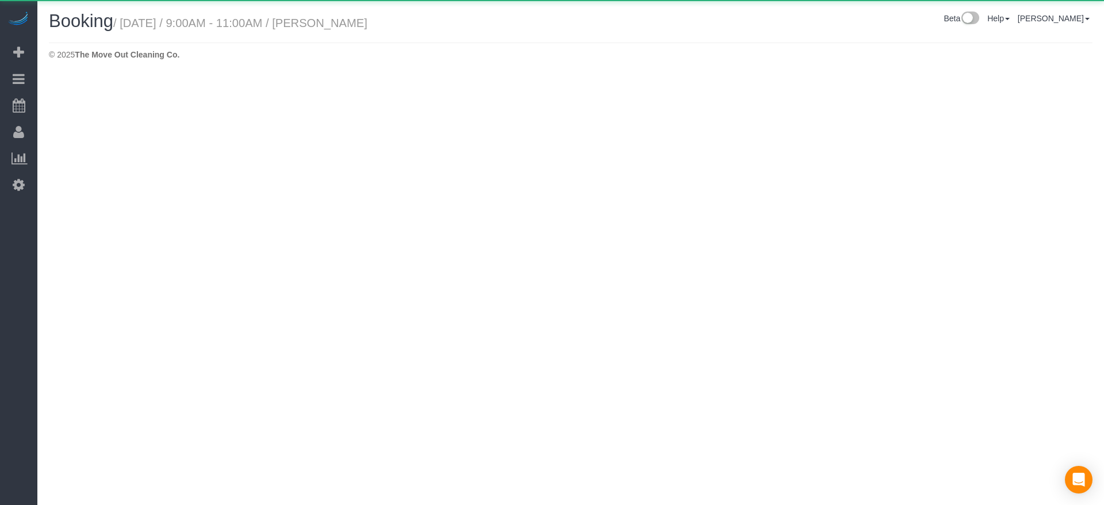
select select "[GEOGRAPHIC_DATA]"
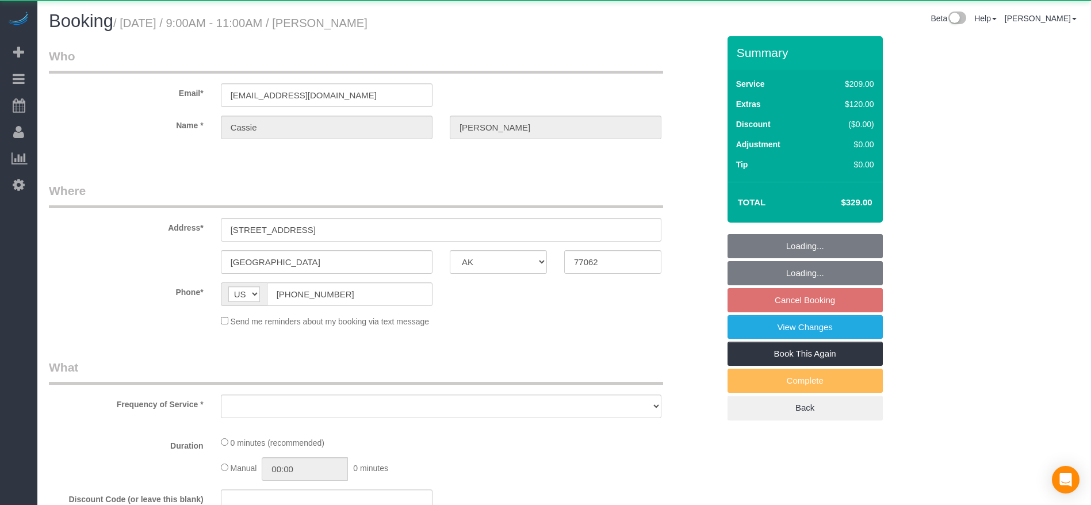
select select "object:6823"
select select "string:fspay-df745312-fdea-4945-bfc3-d63092745537"
select select "3"
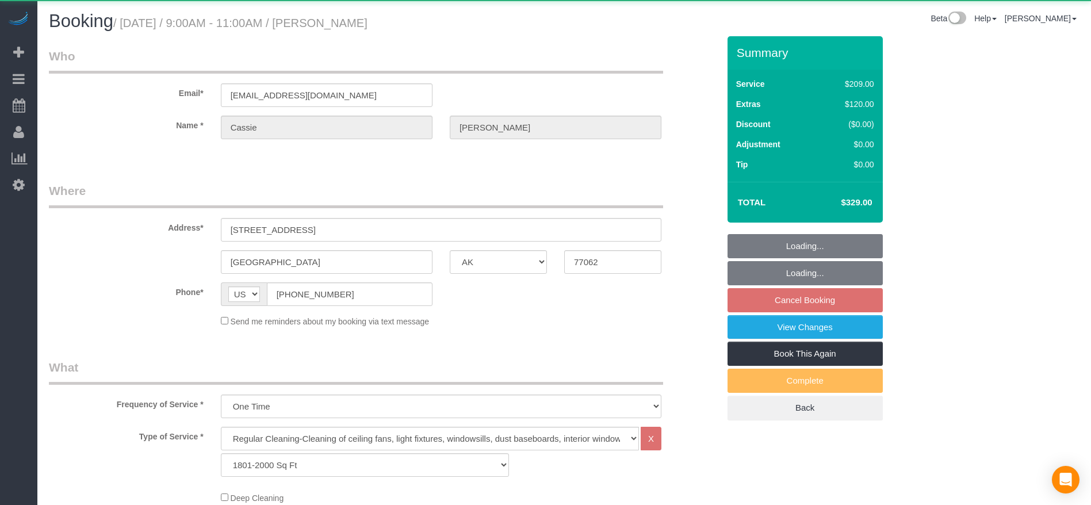
select select "object:6885"
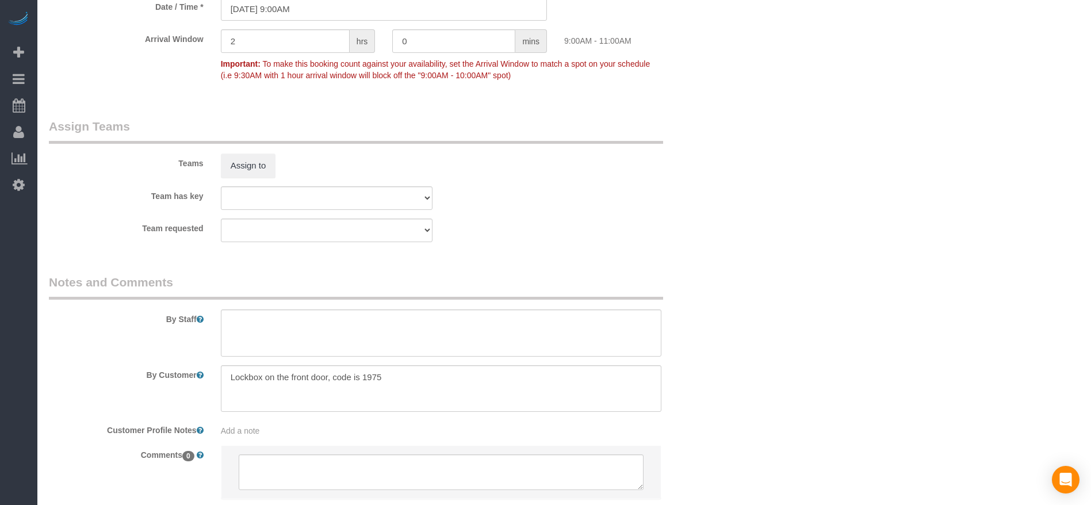
scroll to position [1121, 0]
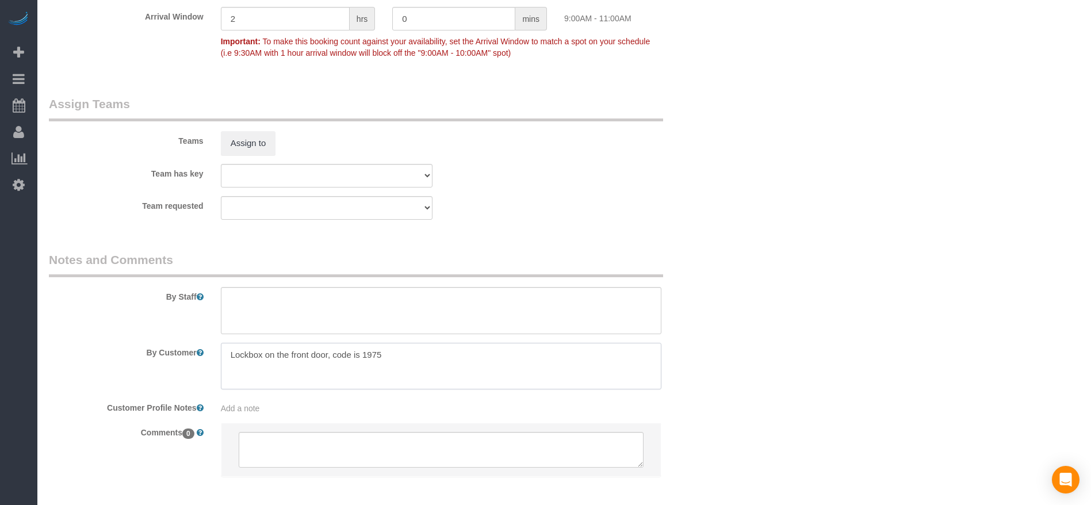
drag, startPoint x: 227, startPoint y: 358, endPoint x: 394, endPoint y: 359, distance: 167.3
click at [394, 359] on textarea at bounding box center [441, 366] width 440 height 47
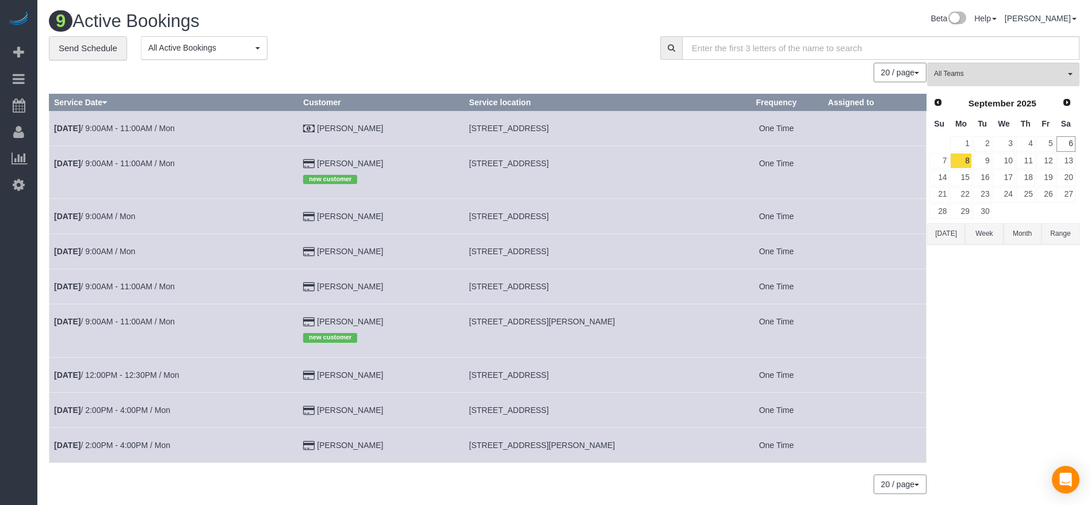
drag, startPoint x: 479, startPoint y: 283, endPoint x: 570, endPoint y: 289, distance: 91.6
click at [549, 289] on span "[STREET_ADDRESS]" at bounding box center [508, 286] width 79 height 9
copy span "[STREET_ADDRESS],"
drag, startPoint x: 478, startPoint y: 320, endPoint x: 554, endPoint y: 323, distance: 75.4
click at [554, 323] on td "[STREET_ADDRESS][PERSON_NAME]" at bounding box center [597, 330] width 266 height 53
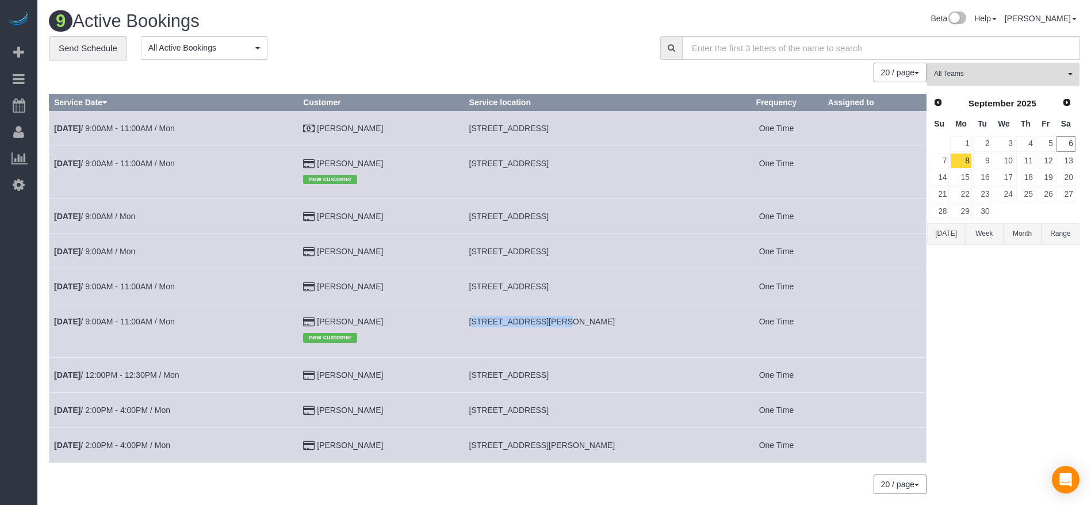
copy span "[STREET_ADDRESS][PERSON_NAME],"
click at [476, 348] on td "[STREET_ADDRESS][PERSON_NAME]" at bounding box center [597, 330] width 266 height 53
click at [478, 317] on span "[STREET_ADDRESS][PERSON_NAME]" at bounding box center [542, 321] width 146 height 9
drag, startPoint x: 478, startPoint y: 320, endPoint x: 628, endPoint y: 324, distance: 150.7
click at [628, 324] on td "[STREET_ADDRESS][PERSON_NAME]" at bounding box center [597, 330] width 266 height 53
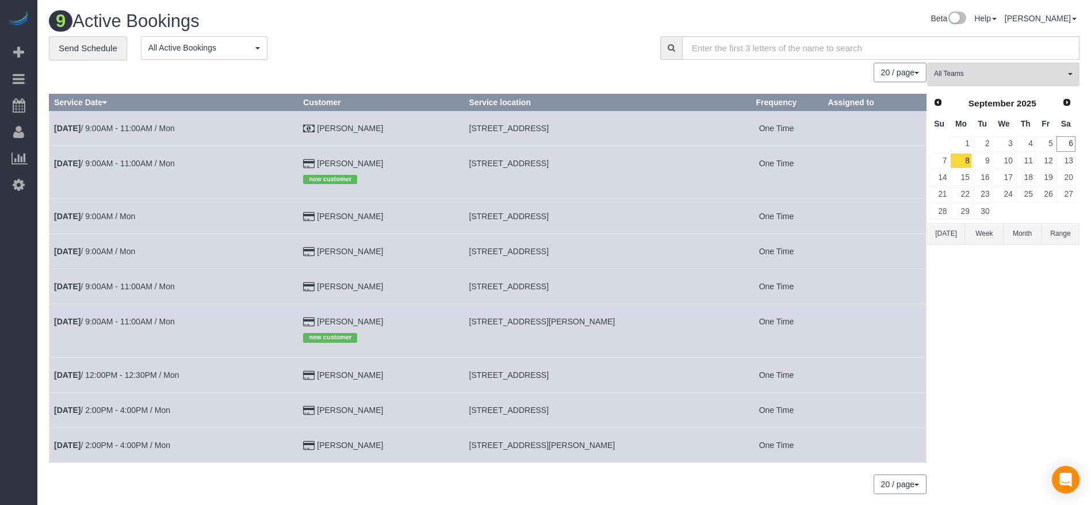
copy span "[STREET_ADDRESS][PERSON_NAME]"
click at [122, 325] on link "[DATE] 9:00AM - 11:00AM / Mon" at bounding box center [114, 321] width 121 height 9
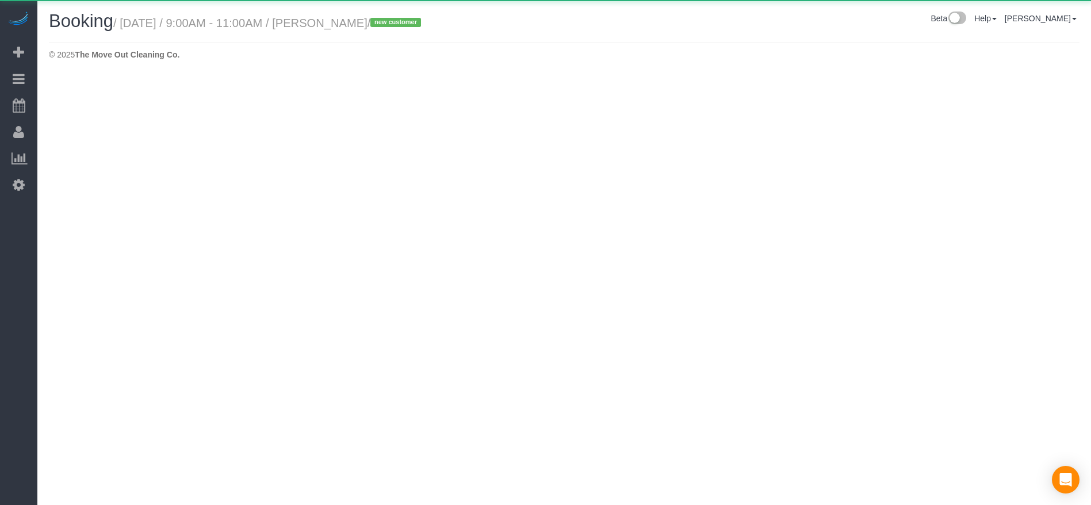
select select "[GEOGRAPHIC_DATA]"
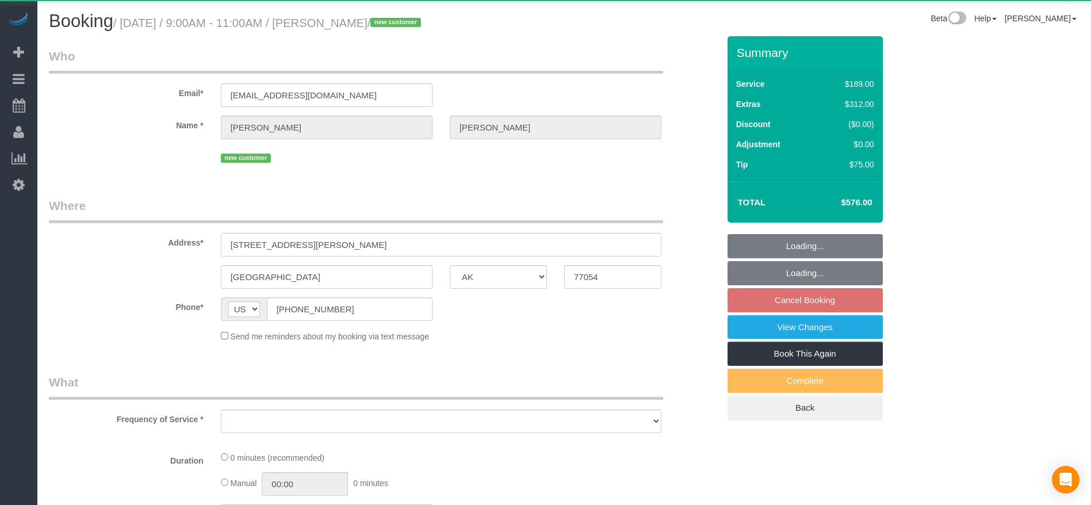
select select "object:7381"
select select "string:fspay-23d82949-8cac-4c59-b0e3-9c870045f307"
select select "3"
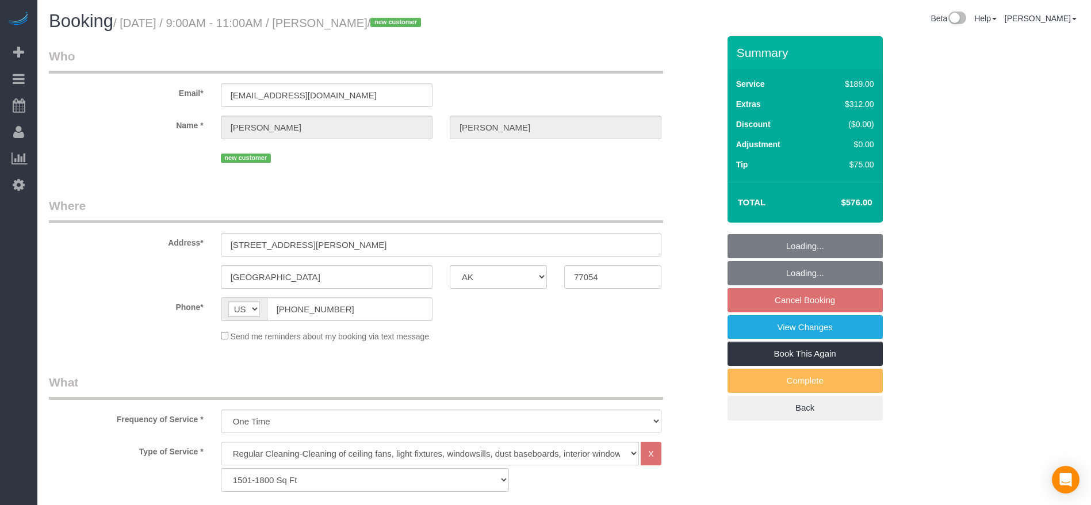
select select "object:7468"
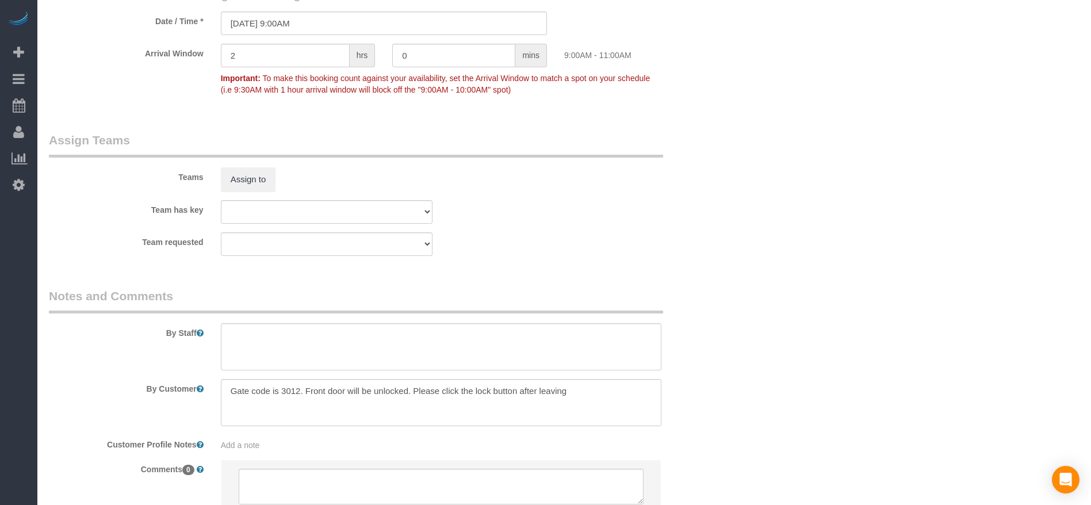
scroll to position [1121, 0]
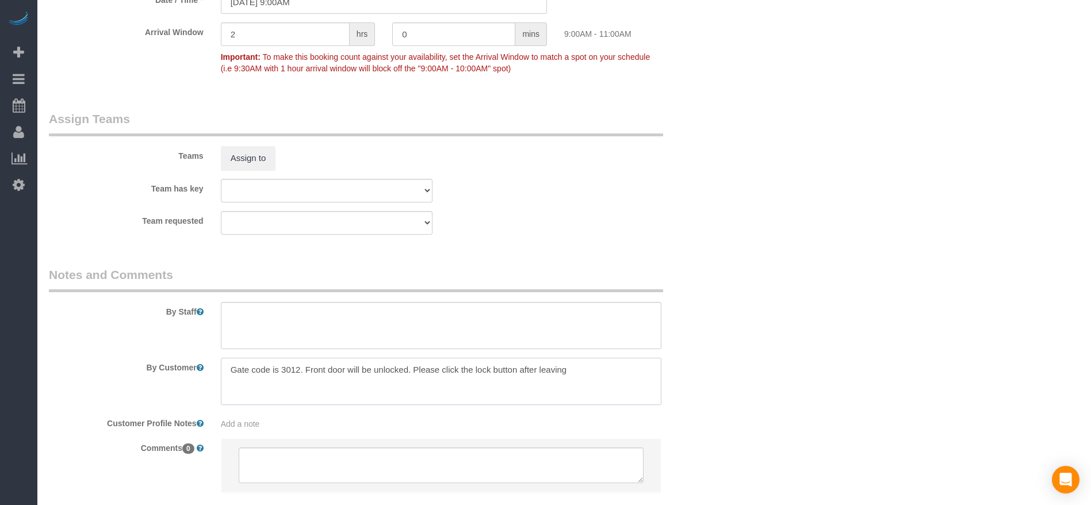
drag, startPoint x: 227, startPoint y: 366, endPoint x: 637, endPoint y: 370, distance: 410.0
click at [637, 370] on textarea at bounding box center [441, 381] width 440 height 47
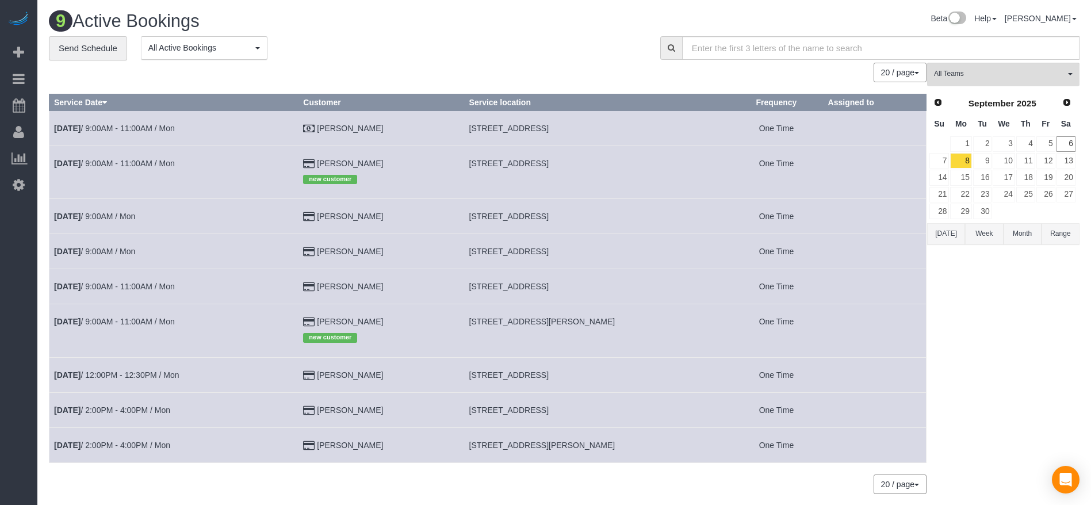
drag, startPoint x: 479, startPoint y: 372, endPoint x: 652, endPoint y: 374, distance: 173.1
click at [652, 374] on td "[STREET_ADDRESS]" at bounding box center [597, 374] width 266 height 35
copy span "[STREET_ADDRESS]"
click at [149, 374] on link "[DATE] 12:00PM - 12:30PM / Mon" at bounding box center [116, 374] width 125 height 9
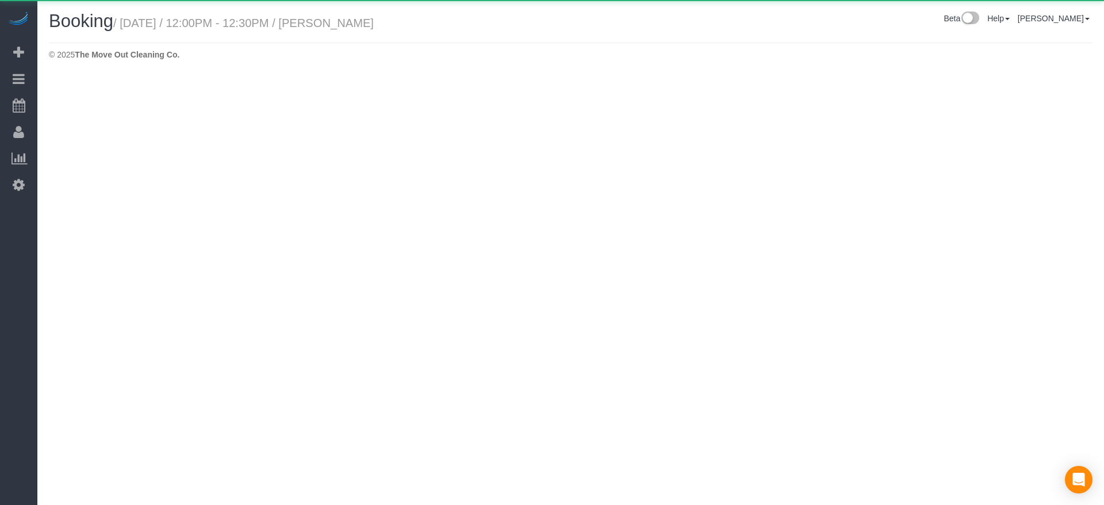
select select "[GEOGRAPHIC_DATA]"
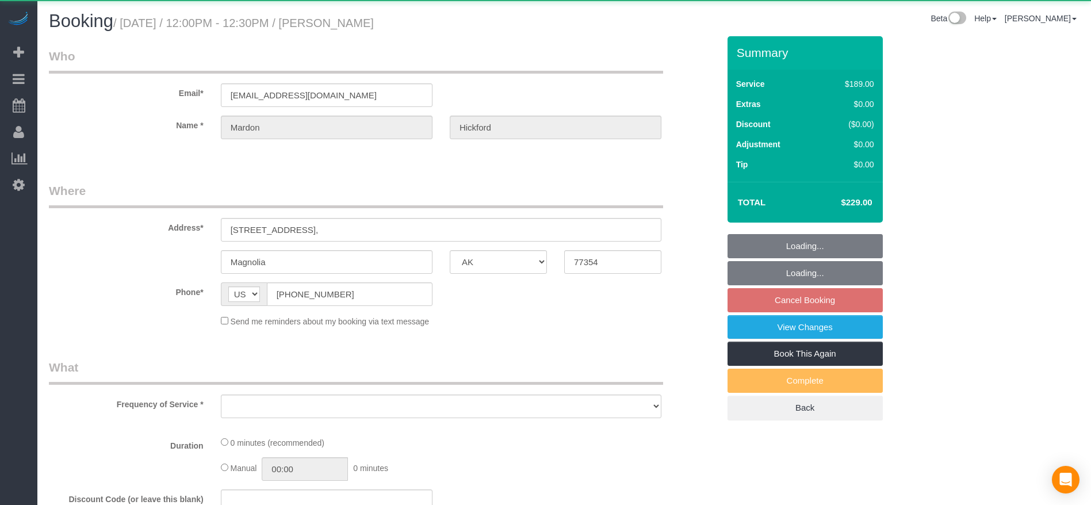
select select "object:7955"
select select "string:fspay-a36de278-56a6-44a3-9bf0-fdeaa15501da"
select select "object:7981"
select select "3"
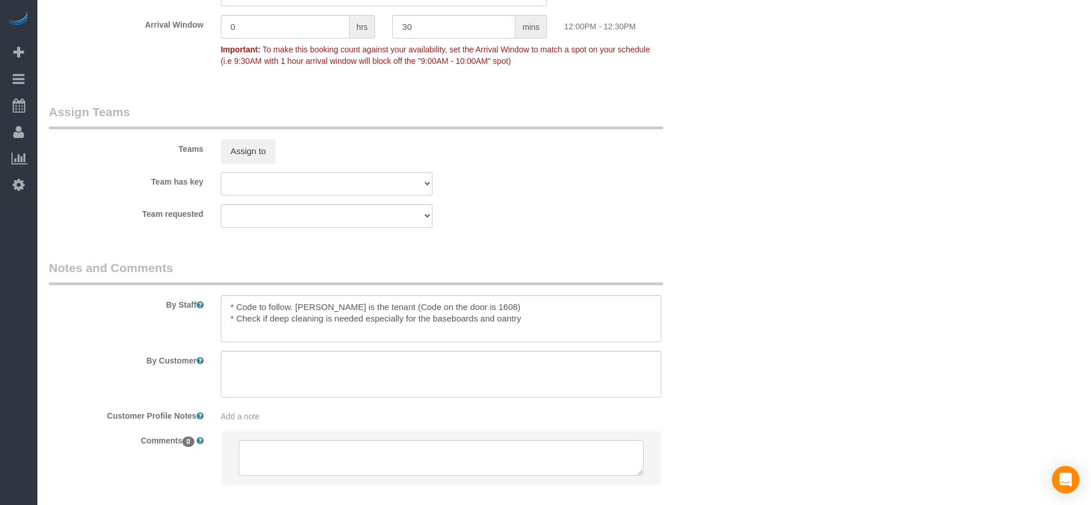
scroll to position [1121, 0]
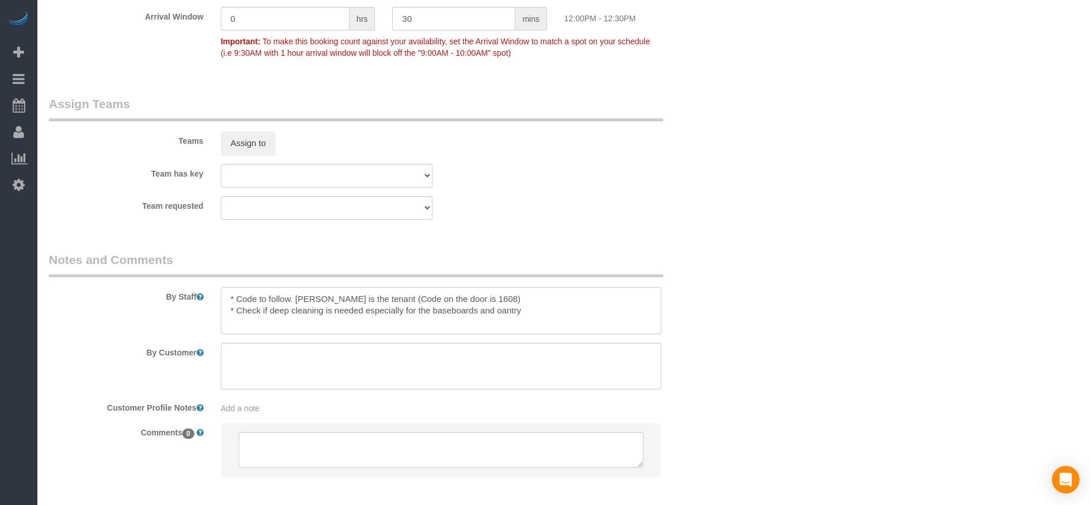
drag, startPoint x: 514, startPoint y: 298, endPoint x: 405, endPoint y: 298, distance: 109.2
click at [405, 298] on textarea at bounding box center [441, 310] width 440 height 47
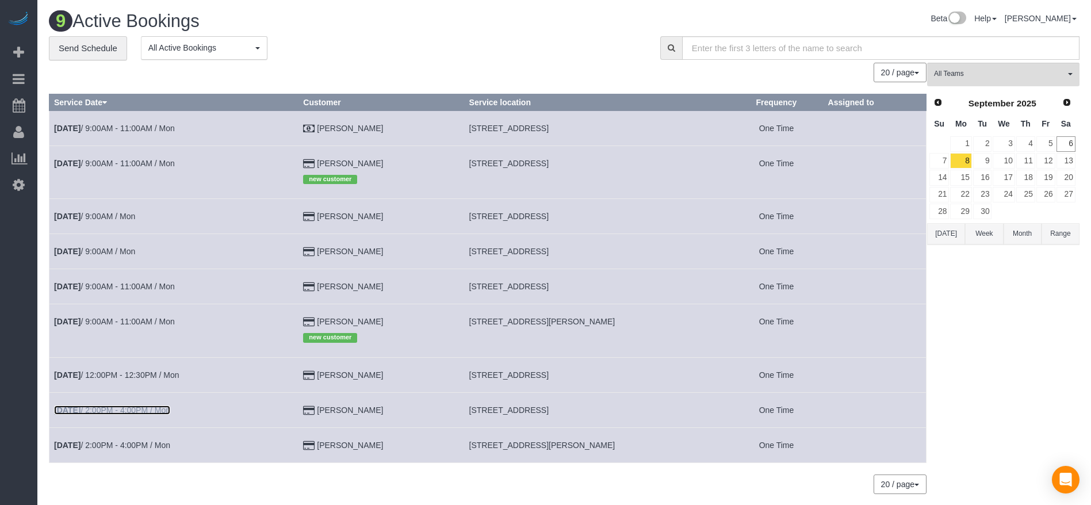
click at [141, 411] on link "[DATE] 2:00PM - 4:00PM / Mon" at bounding box center [112, 409] width 116 height 9
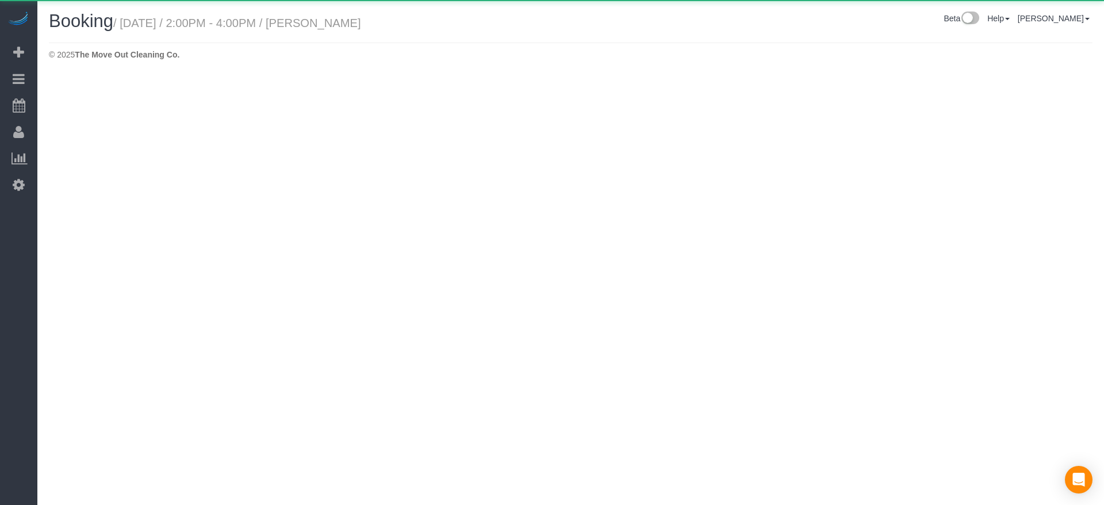
select select "[GEOGRAPHIC_DATA]"
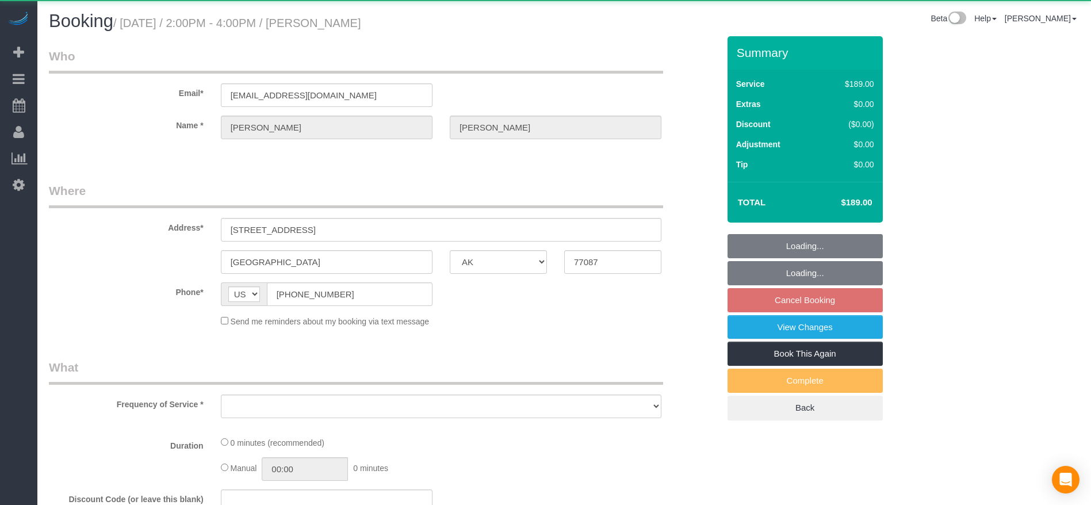
select select "string:fspay-49884d95-24c2-4a4a-b421-dc26d8d5b35b"
select select "object:8607"
select select "3"
select select "spot313"
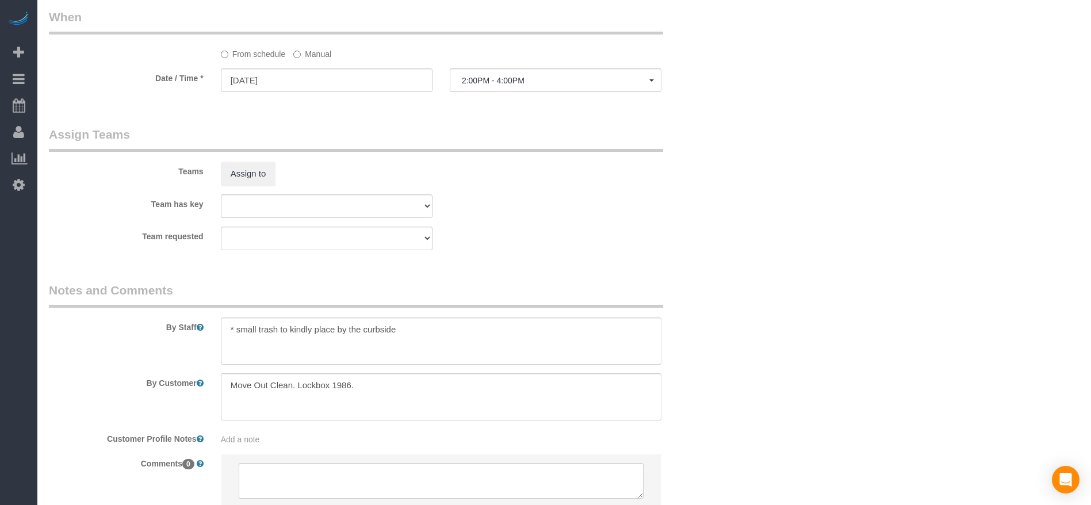
scroll to position [1035, 0]
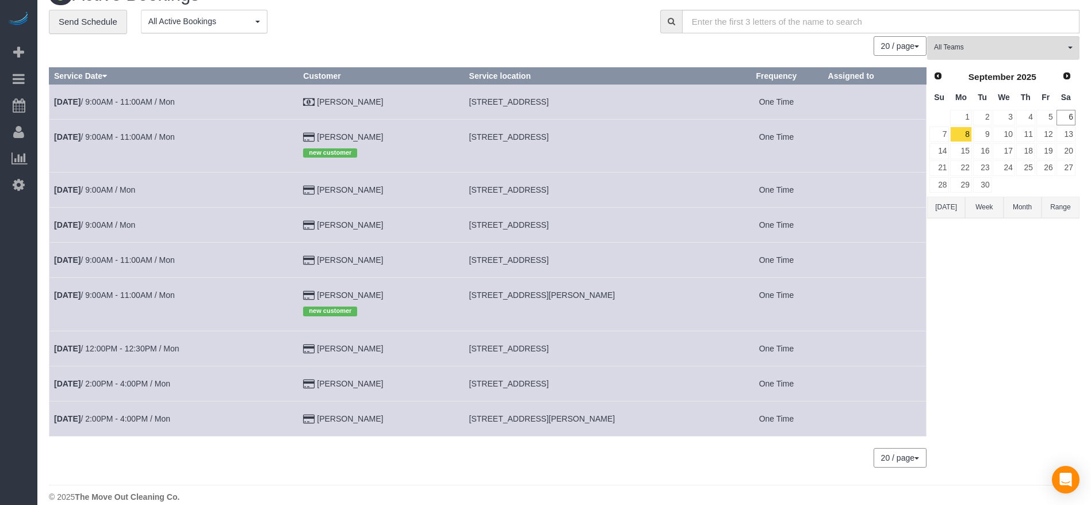
scroll to position [41, 0]
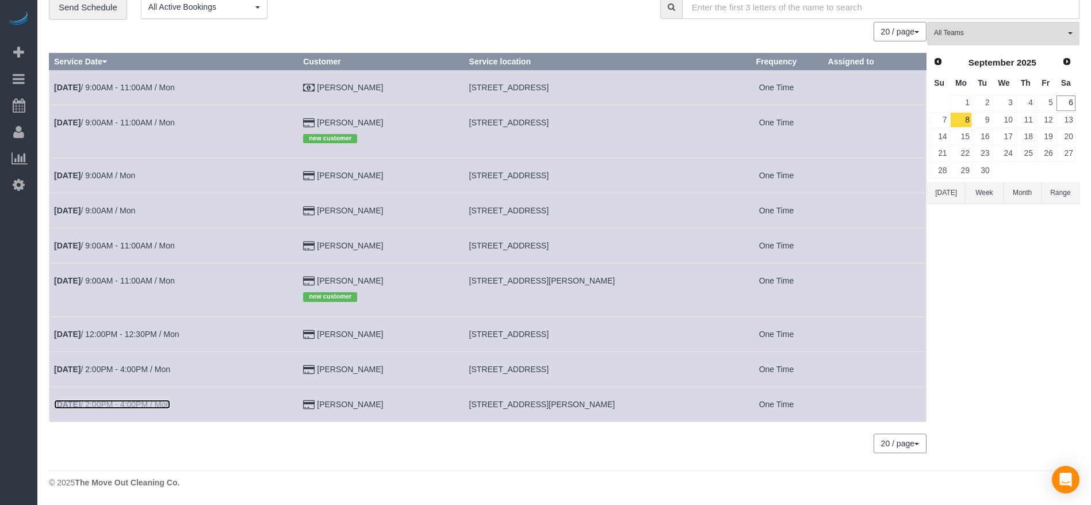
click at [131, 404] on link "[DATE] 2:00PM - 4:00PM / Mon" at bounding box center [112, 404] width 116 height 9
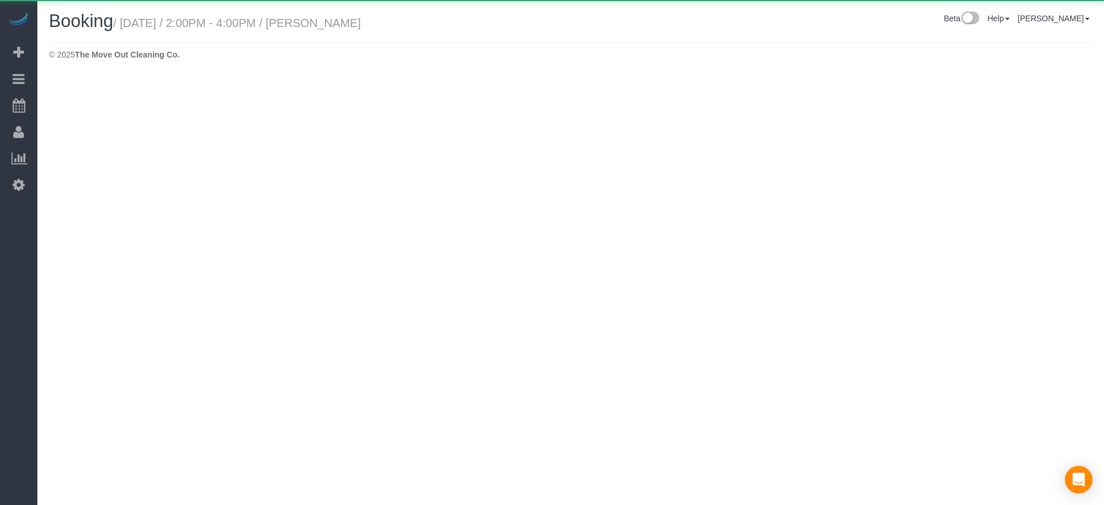
select select "[GEOGRAPHIC_DATA]"
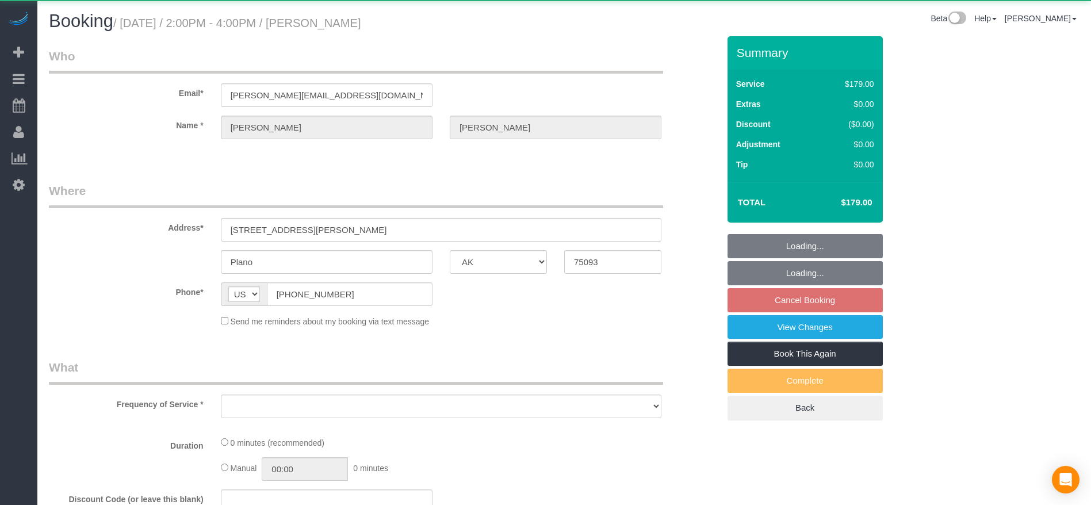
select select "object:9091"
select select "string:fspay-083e486b-4530-4aa5-9a6e-8a51029d965a"
select select "3"
select select "spot338"
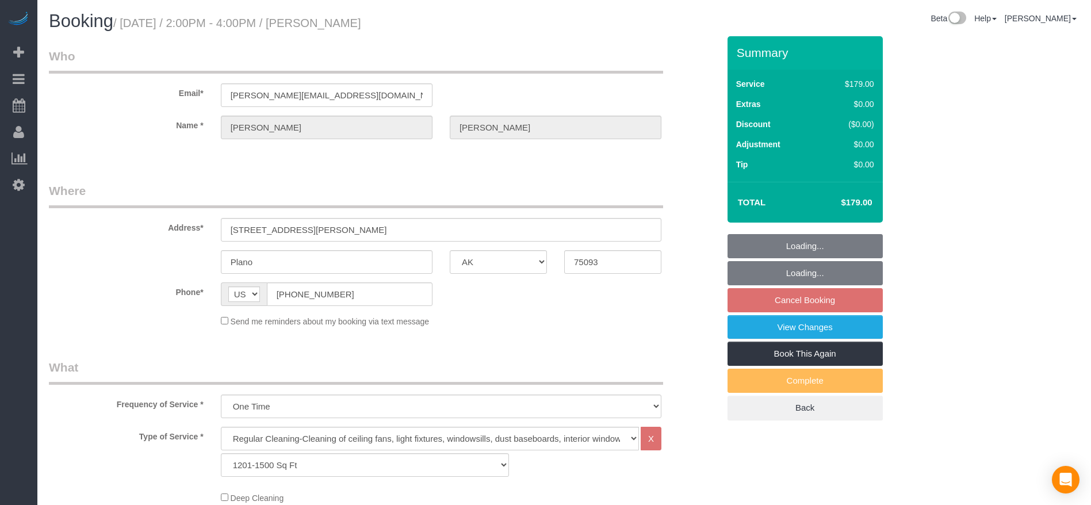
select select "object:9169"
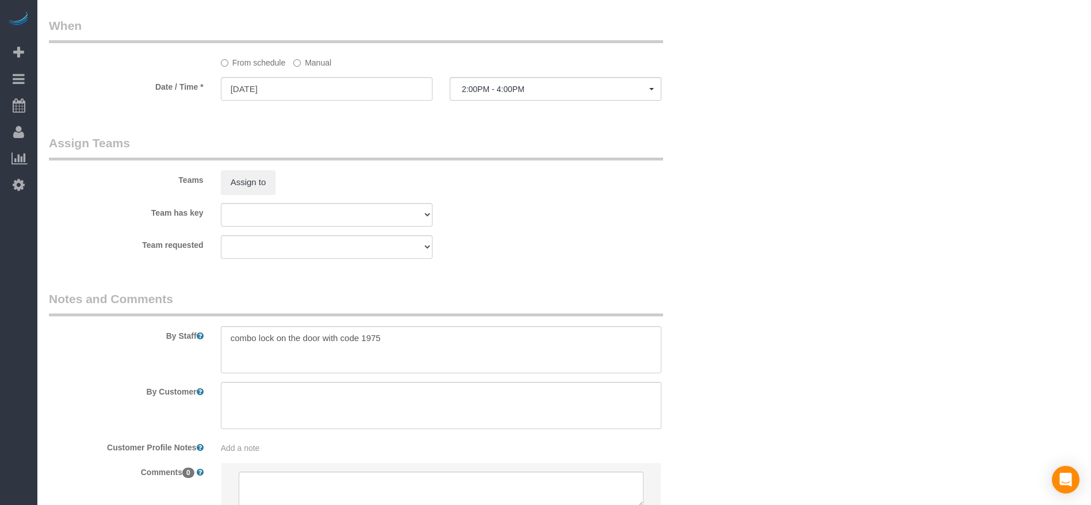
scroll to position [1114, 0]
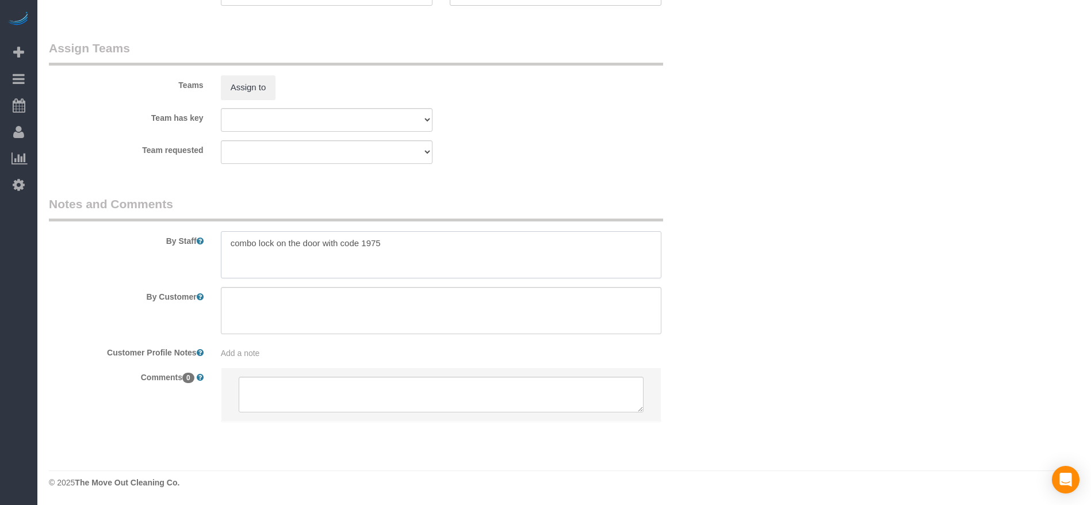
drag, startPoint x: 232, startPoint y: 244, endPoint x: 434, endPoint y: 240, distance: 201.8
click at [434, 240] on textarea at bounding box center [441, 254] width 440 height 47
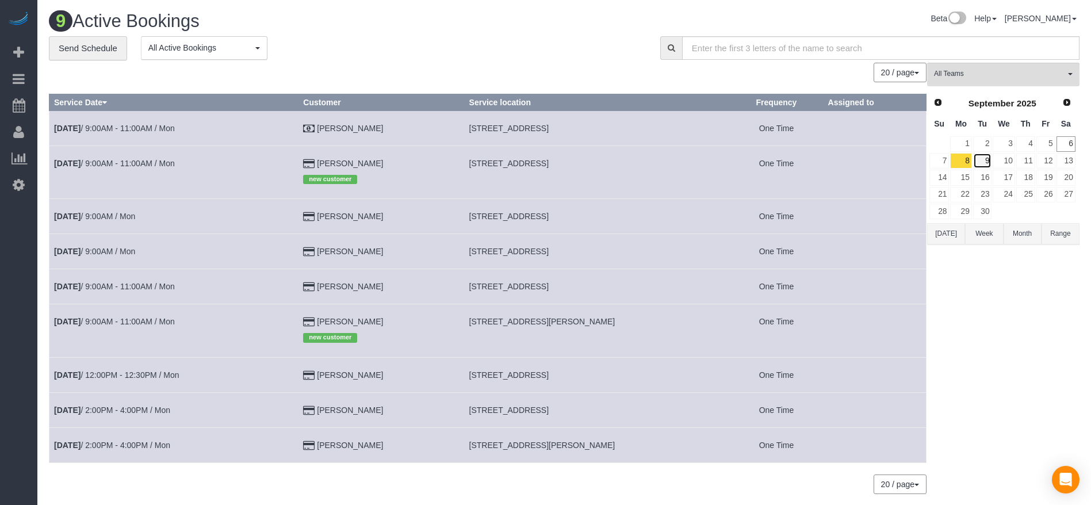
click at [983, 156] on link "9" at bounding box center [982, 161] width 19 height 16
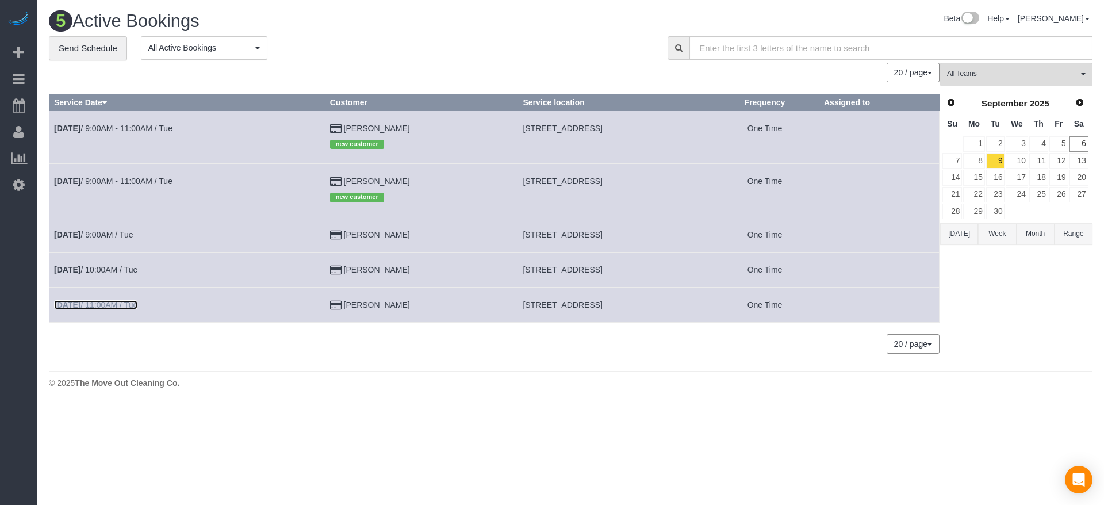
click at [136, 305] on link "[DATE] 11:00AM / Tue" at bounding box center [95, 304] width 83 height 9
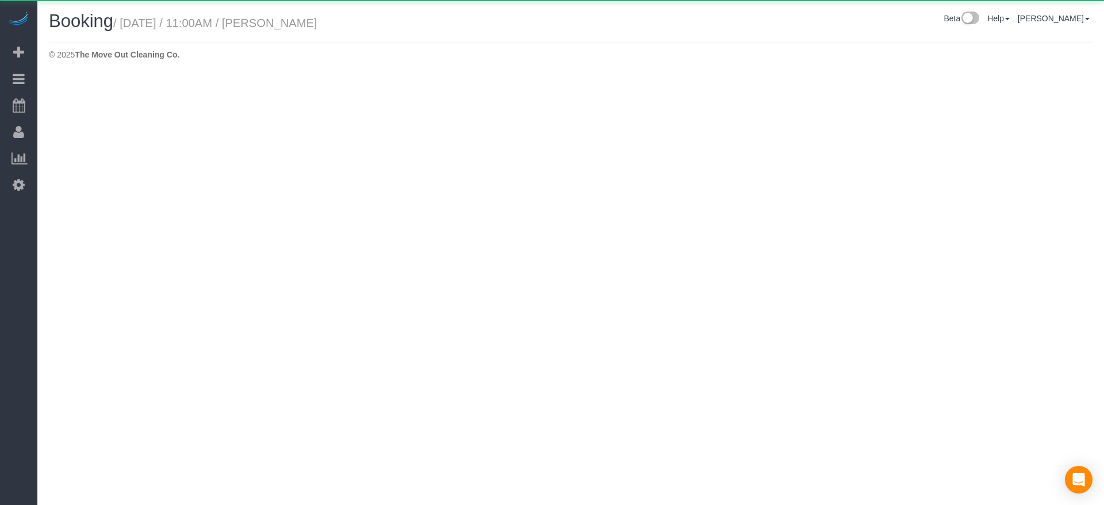
select select "[GEOGRAPHIC_DATA]"
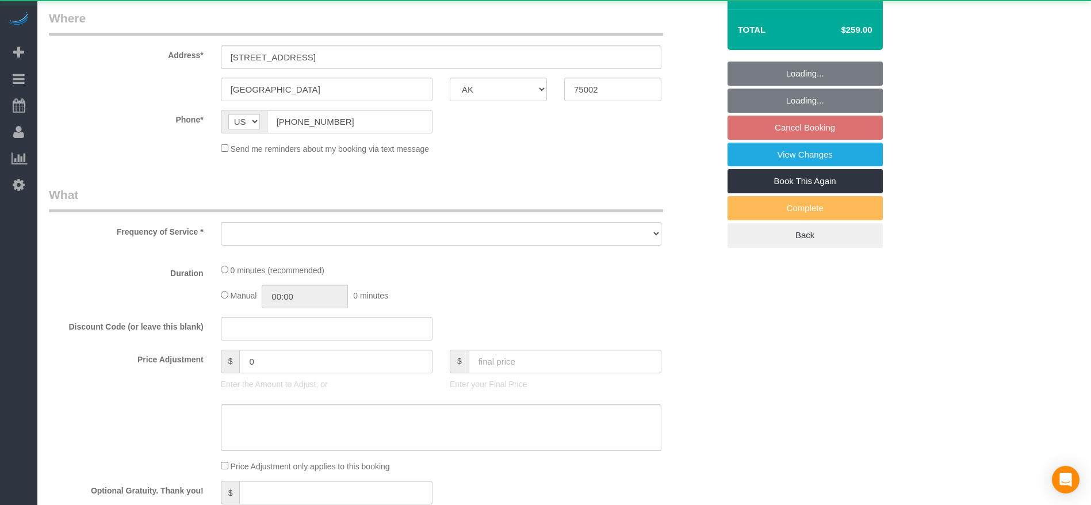
select select "object:9797"
select select "string:fspay-a313df87-758b-46ad-a639-6a3223da5fc5"
select select "3"
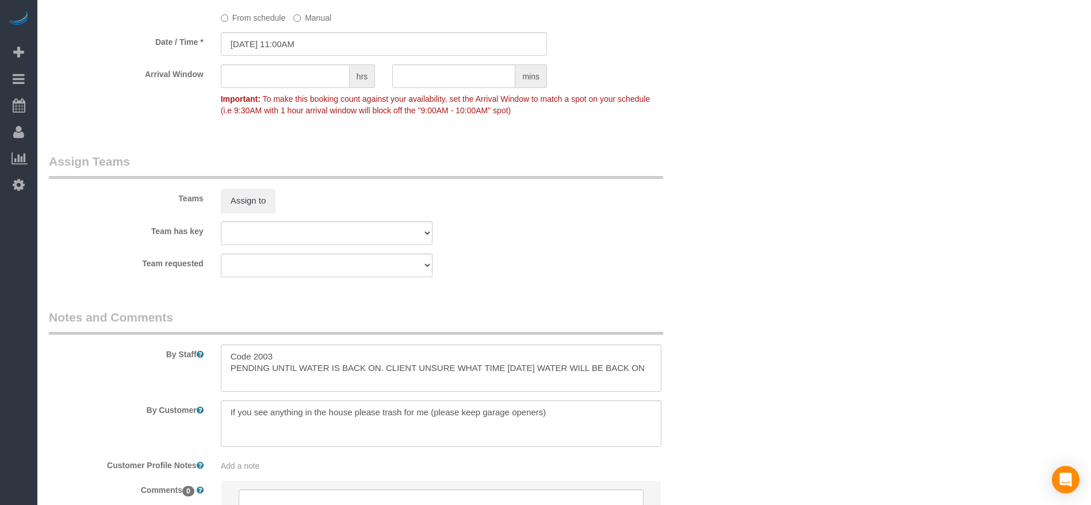
scroll to position [1176, 0]
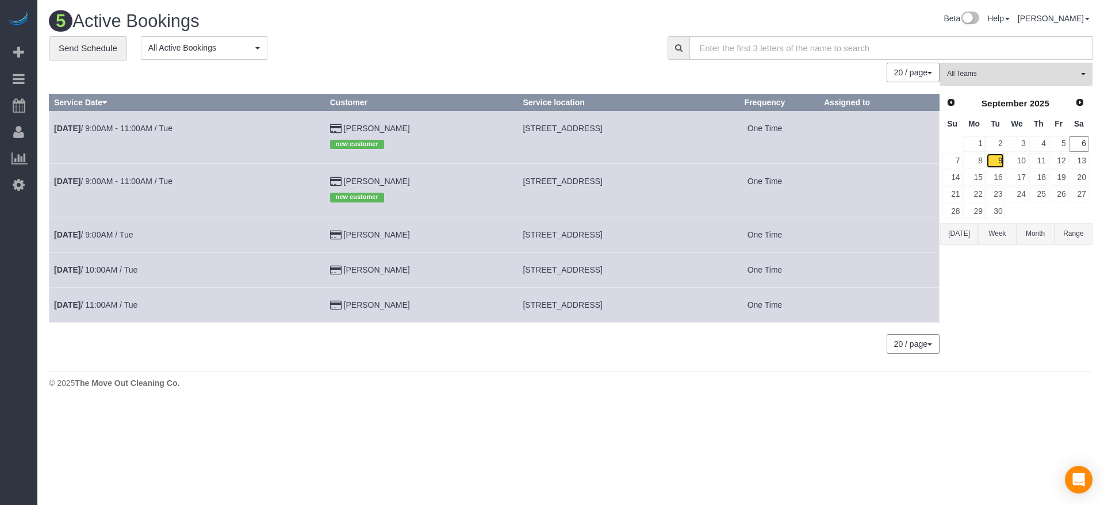
click at [998, 159] on link "9" at bounding box center [995, 161] width 19 height 16
click at [1022, 159] on link "10" at bounding box center [1017, 161] width 22 height 16
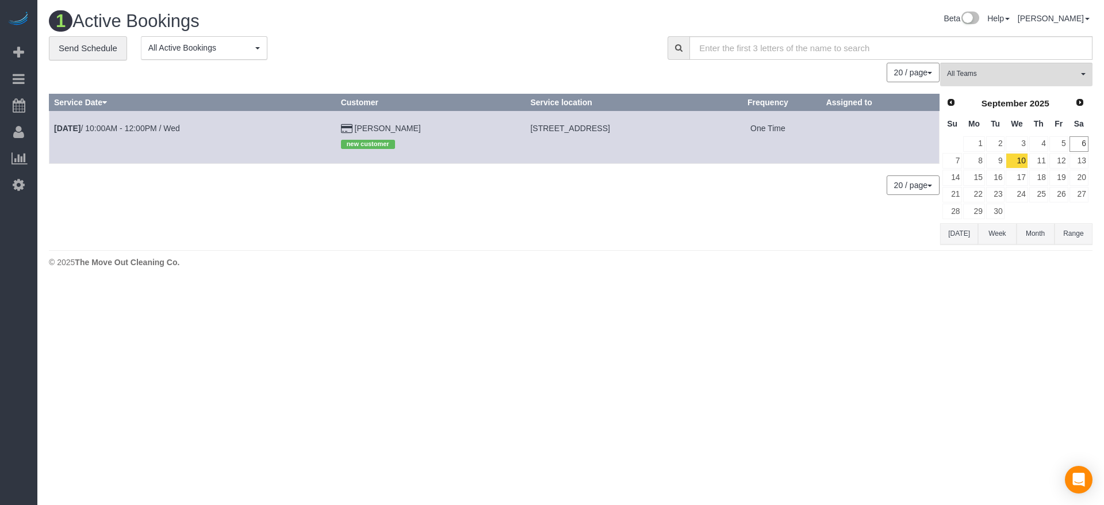
drag, startPoint x: 464, startPoint y: 127, endPoint x: 627, endPoint y: 126, distance: 163.3
click at [627, 126] on td "[STREET_ADDRESS]" at bounding box center [620, 136] width 189 height 53
copy span "[STREET_ADDRESS]"
click at [142, 121] on td "[DATE] 10:00AM - 12:00PM / Wed" at bounding box center [192, 136] width 287 height 53
click at [141, 125] on link "[DATE] 10:00AM - 12:00PM / Wed" at bounding box center [117, 128] width 126 height 9
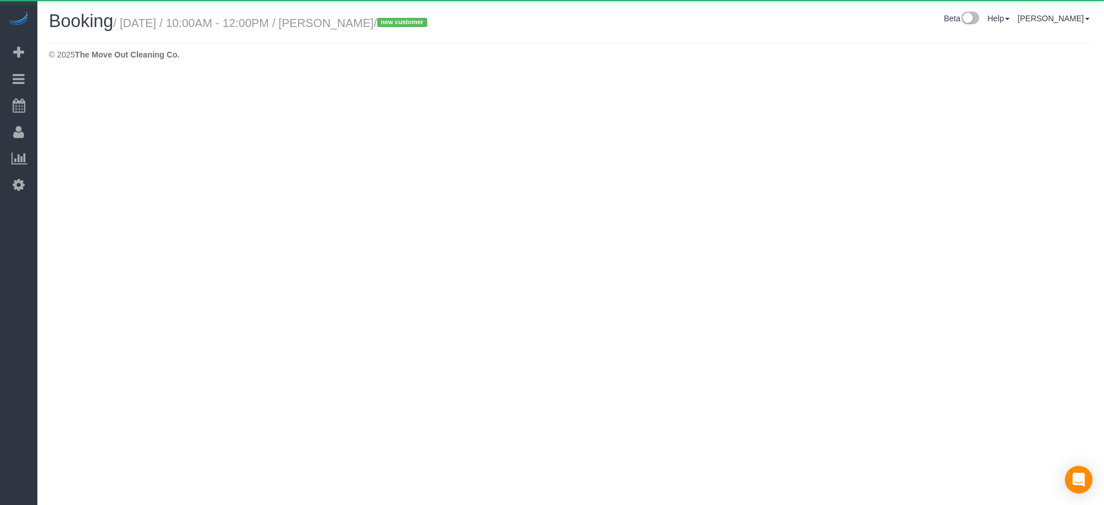
select select "[GEOGRAPHIC_DATA]"
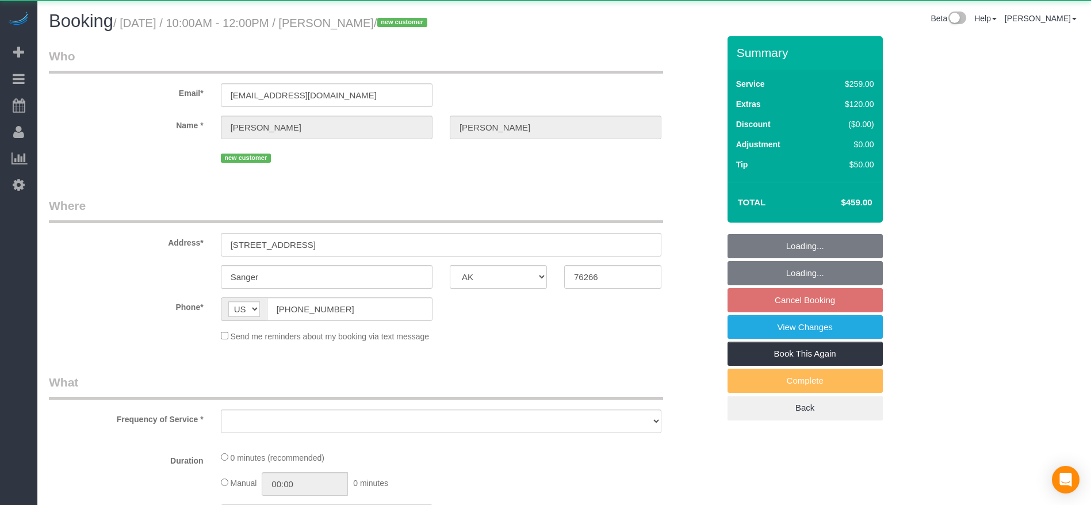
select select "object:10321"
select select "string:fspay-0e58aef2-d22f-4dbc-a089-fe004a7012d4"
select select "3"
select select "spot386"
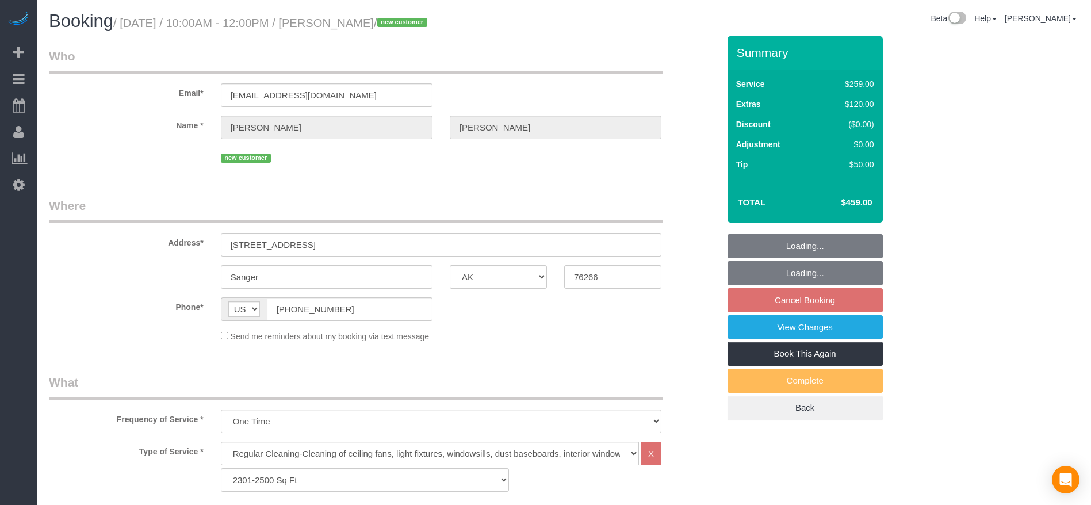
select select "object:10399"
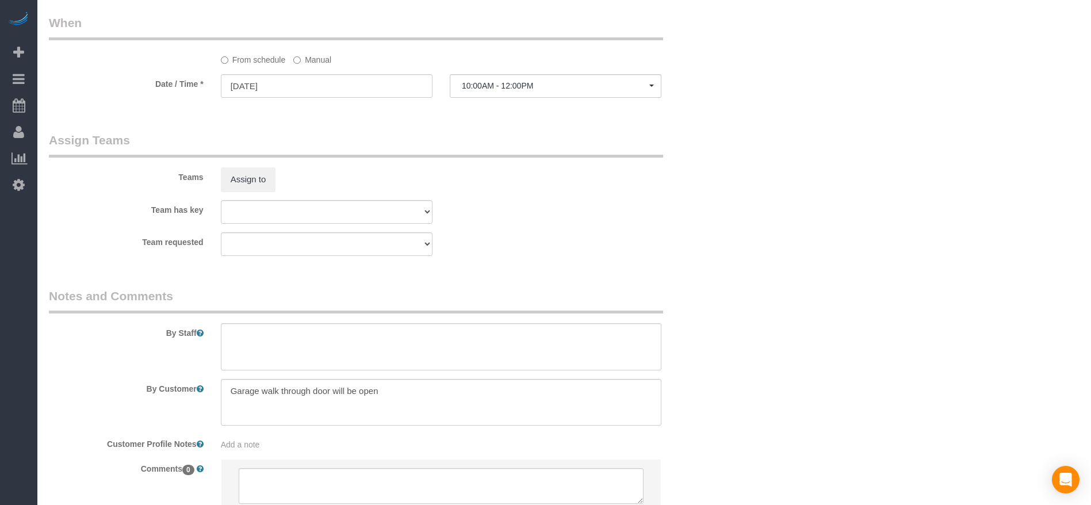
scroll to position [1121, 0]
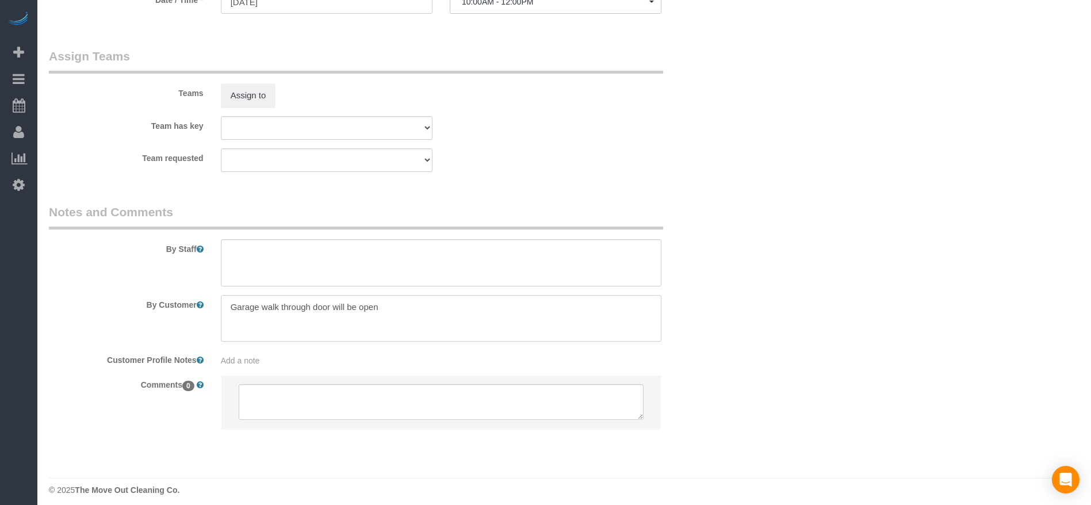
drag, startPoint x: 228, startPoint y: 304, endPoint x: 396, endPoint y: 308, distance: 167.4
click at [396, 308] on textarea at bounding box center [441, 318] width 440 height 47
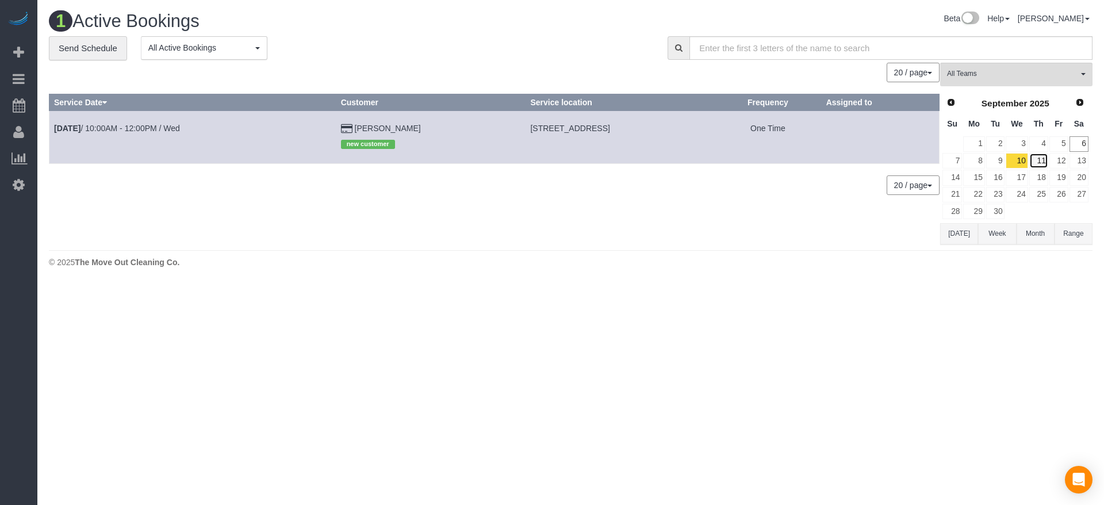
click at [1043, 162] on link "11" at bounding box center [1038, 161] width 19 height 16
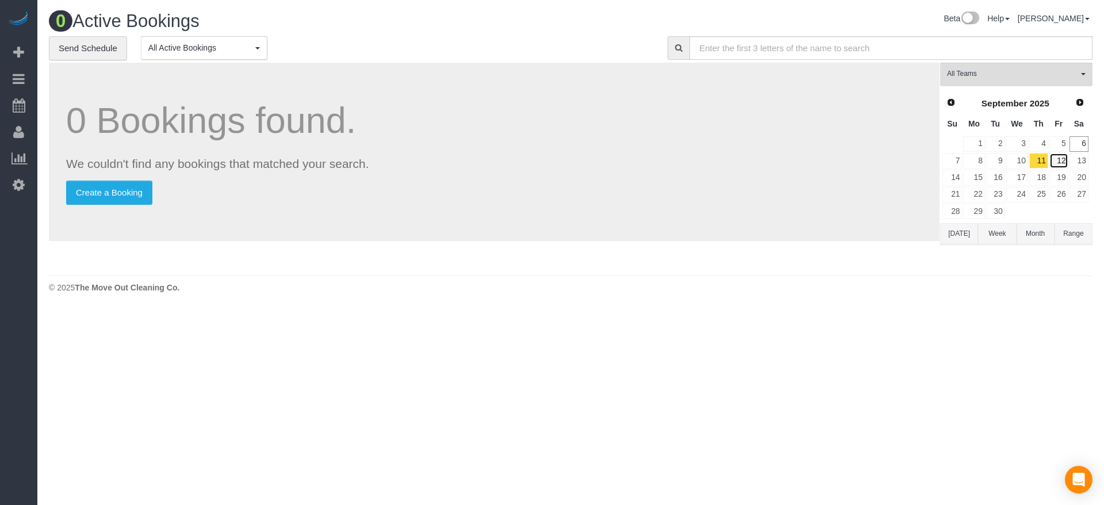
click at [1063, 165] on link "12" at bounding box center [1058, 161] width 19 height 16
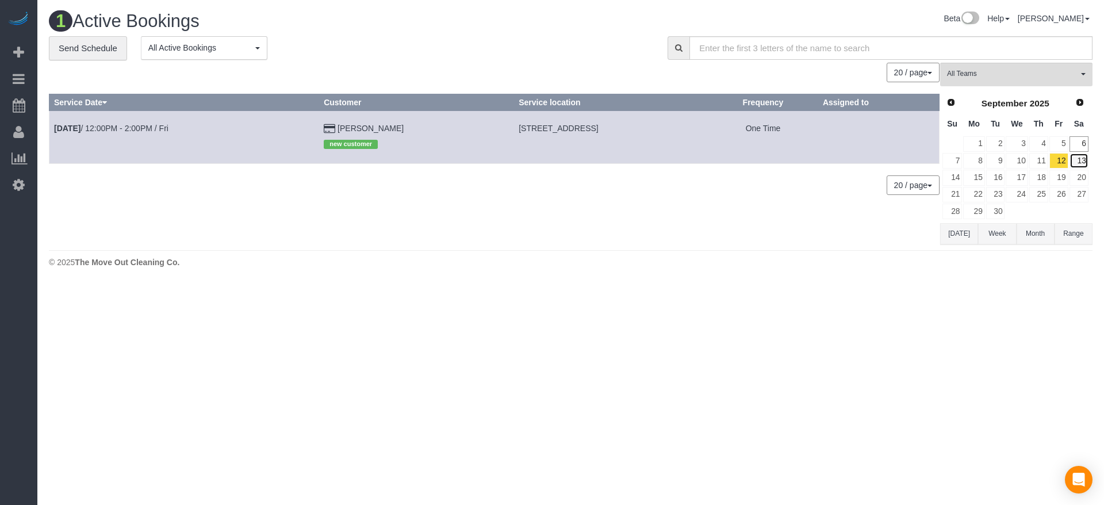
click at [1081, 162] on link "13" at bounding box center [1078, 161] width 19 height 16
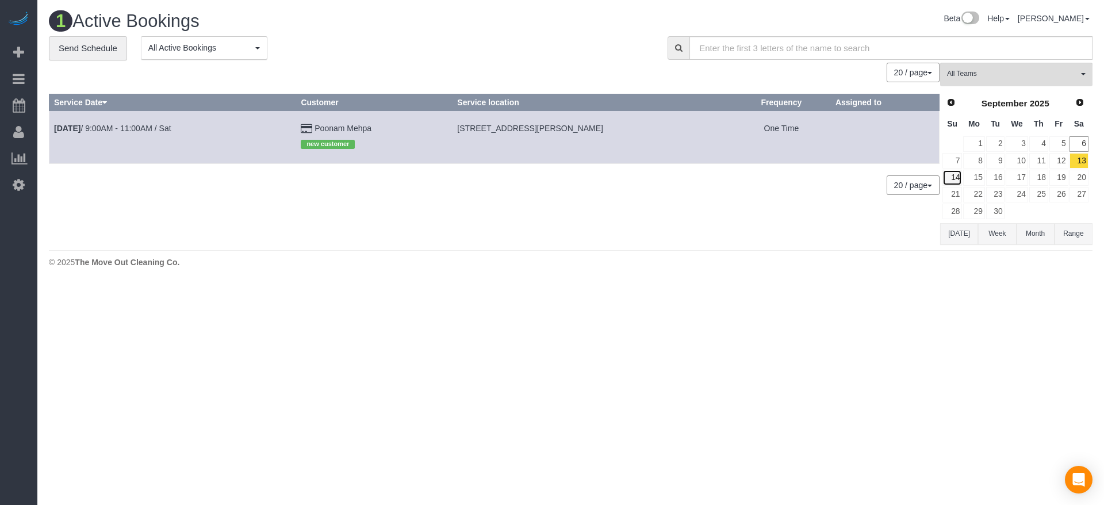
click at [958, 179] on link "14" at bounding box center [952, 178] width 20 height 16
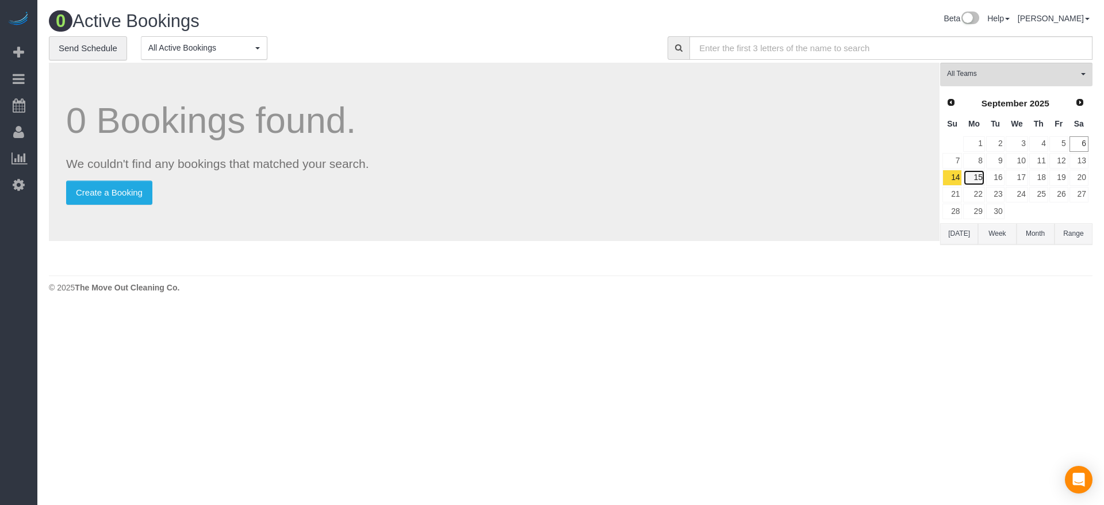
click at [983, 179] on link "15" at bounding box center [973, 178] width 21 height 16
